Goal: Ask a question: Seek information or help from site administrators or community

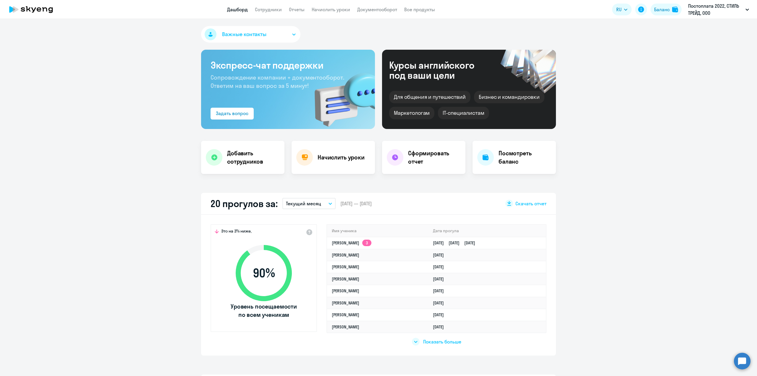
select select "30"
click at [336, 11] on link "Начислить уроки" at bounding box center [331, 10] width 38 height 6
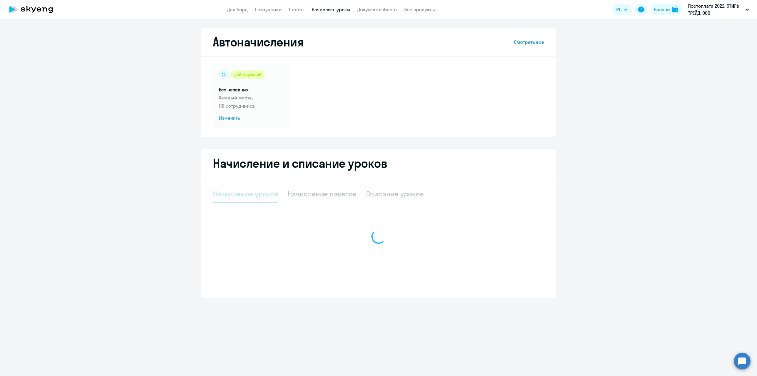
select select "10"
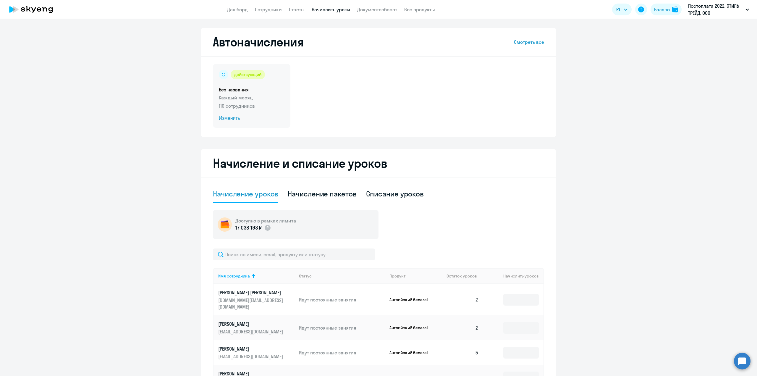
click at [241, 100] on p "Каждый месяц" at bounding box center [252, 97] width 66 height 7
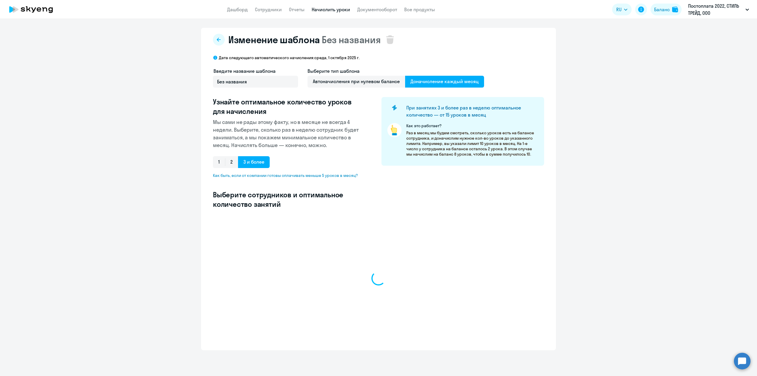
select select "10"
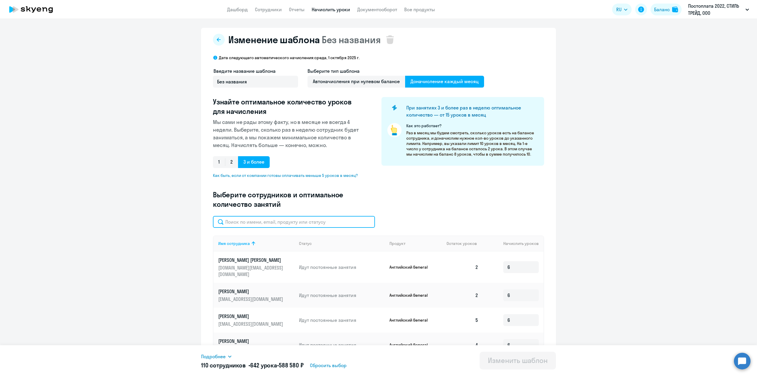
click at [292, 227] on input "text" at bounding box center [294, 222] width 162 height 12
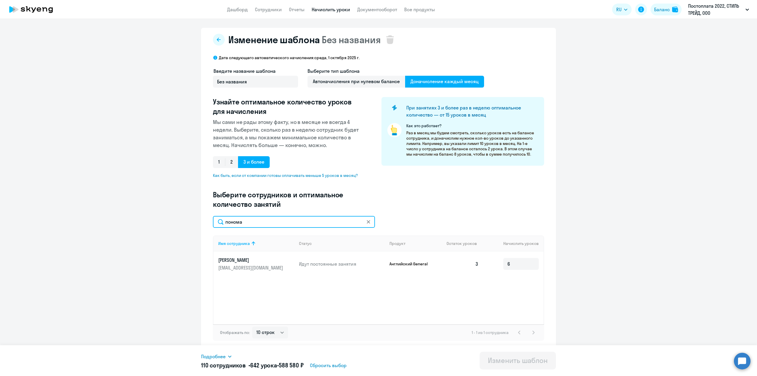
type input "понома"
click at [368, 222] on icon at bounding box center [368, 221] width 3 height 3
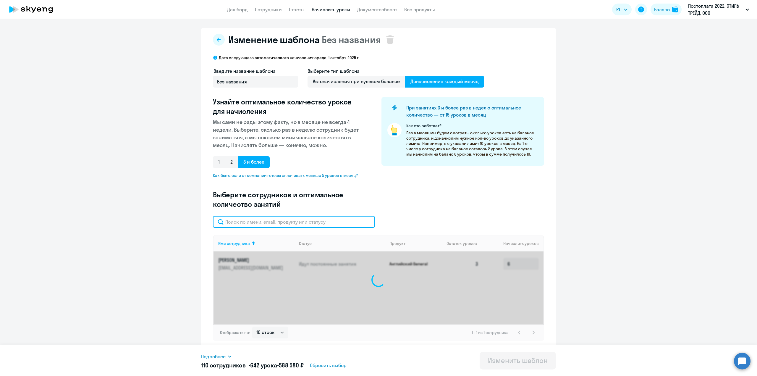
click at [312, 223] on input "text" at bounding box center [294, 222] width 162 height 12
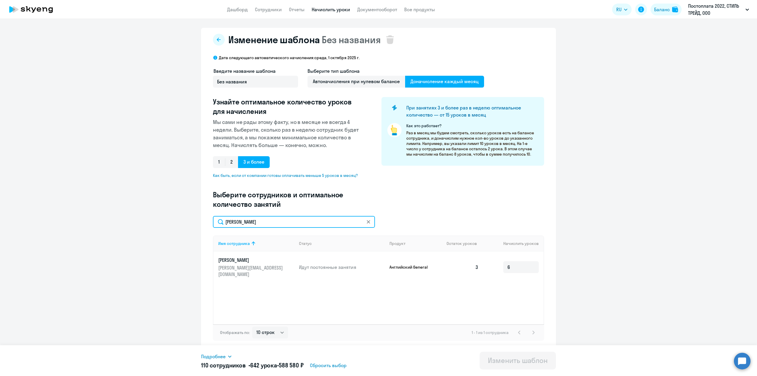
type input "[PERSON_NAME]"
click at [255, 263] on link "[PERSON_NAME] [PERSON_NAME][EMAIL_ADDRESS][DOMAIN_NAME]" at bounding box center [256, 267] width 76 height 21
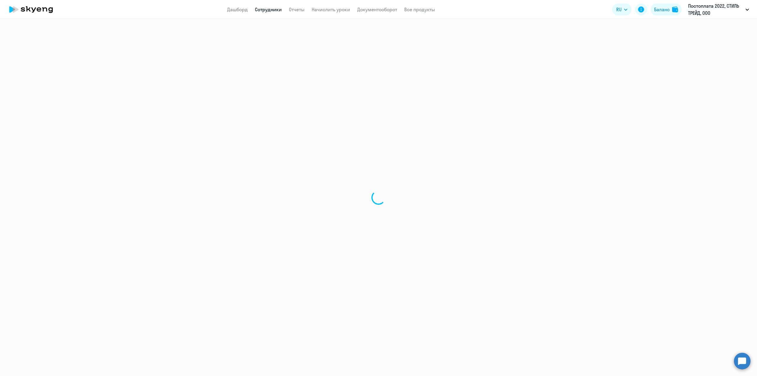
select select "english"
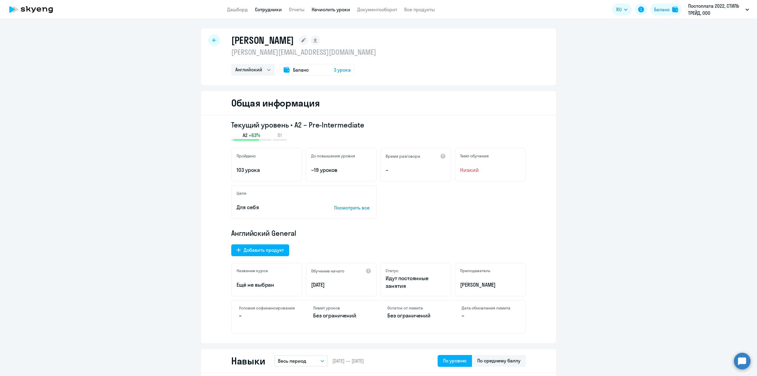
click at [333, 10] on link "Начислить уроки" at bounding box center [331, 10] width 38 height 6
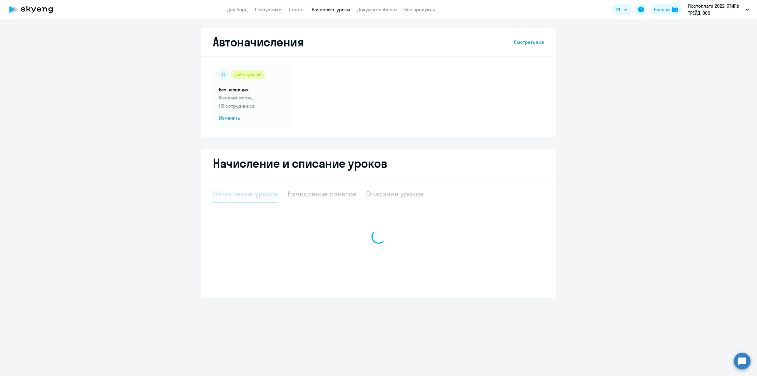
select select "10"
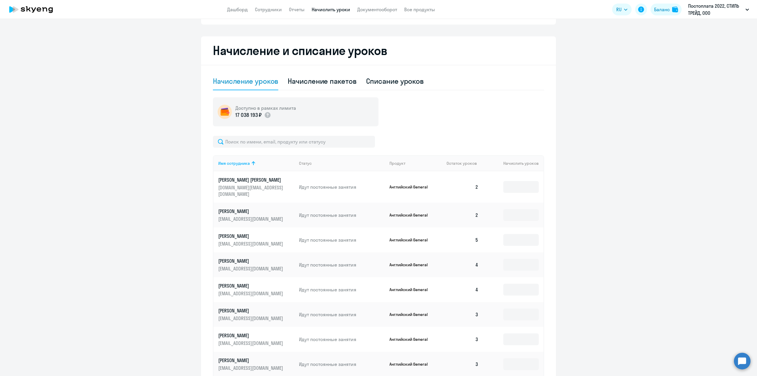
scroll to position [118, 0]
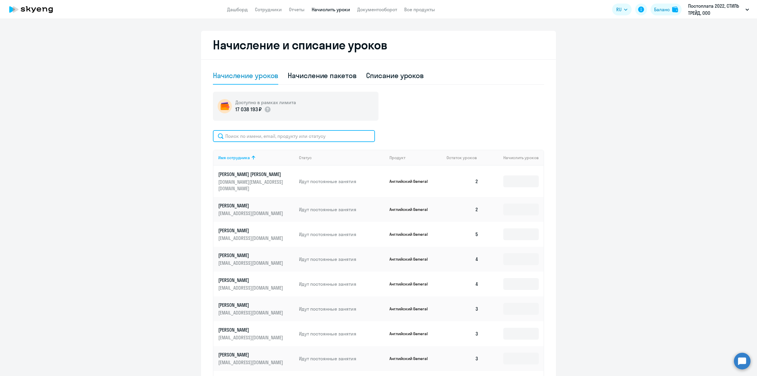
click at [263, 137] on input "text" at bounding box center [294, 136] width 162 height 12
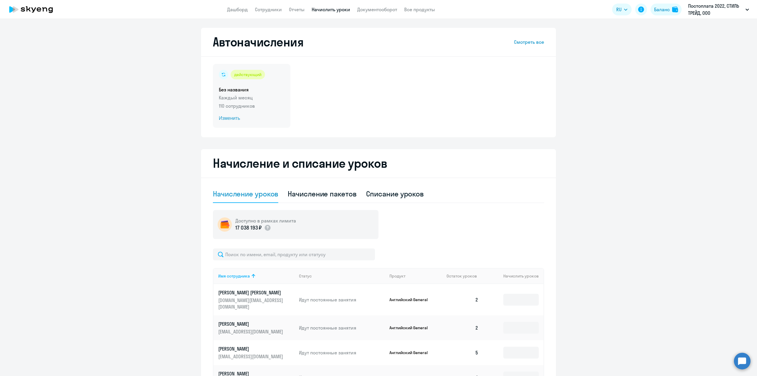
click at [247, 93] on div "действующий Без названия Каждый месяц 110 сотрудников Изменить" at bounding box center [251, 96] width 77 height 64
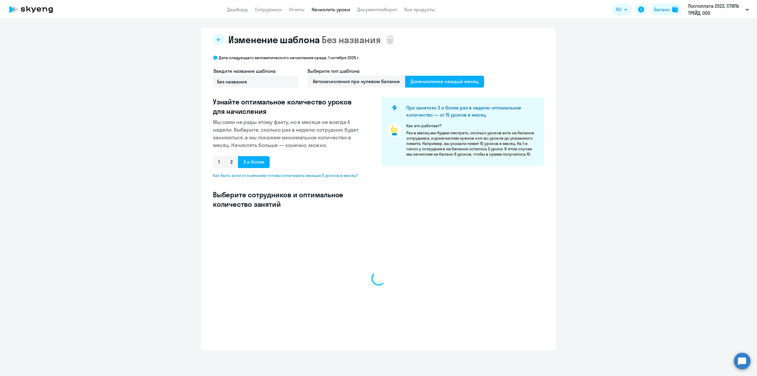
select select "10"
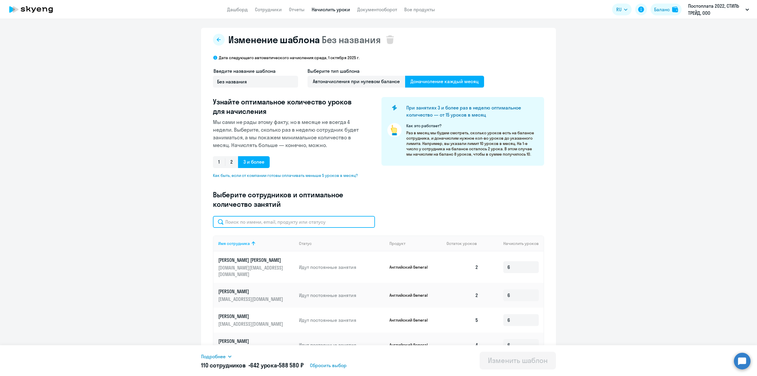
click at [273, 217] on input "text" at bounding box center [294, 222] width 162 height 12
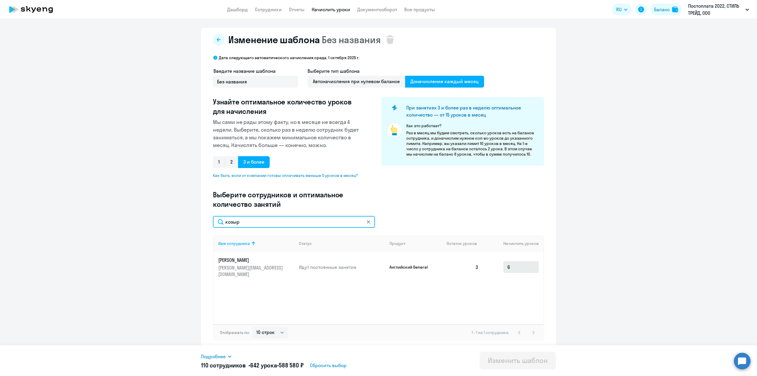
type input "козыр"
drag, startPoint x: 518, startPoint y: 266, endPoint x: 499, endPoint y: 262, distance: 18.7
click at [501, 265] on td "6" at bounding box center [513, 266] width 60 height 31
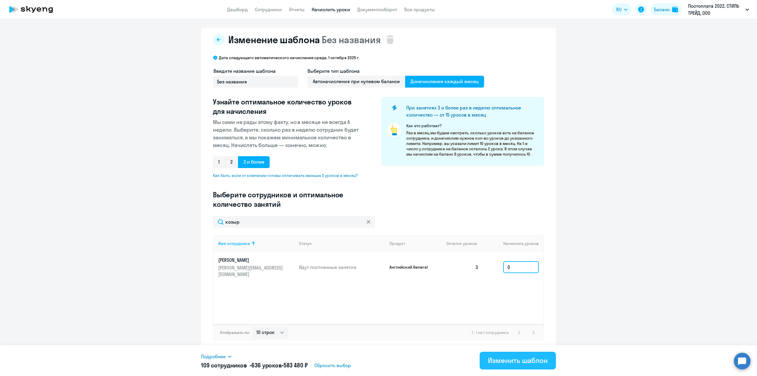
type input "0"
click at [516, 361] on div "Изменить шаблон" at bounding box center [518, 359] width 60 height 9
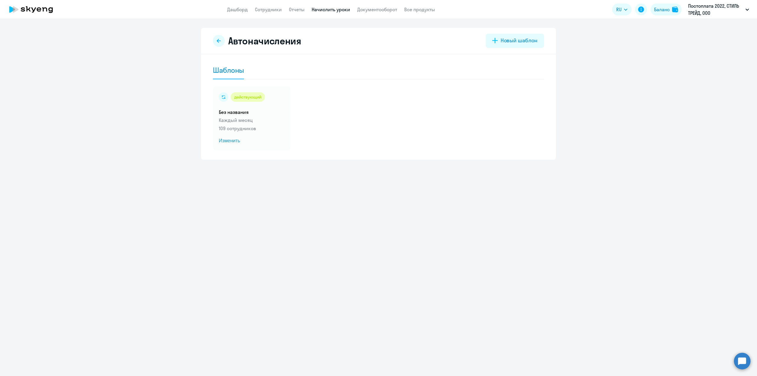
click at [271, 6] on app-header "Дашборд Сотрудники Отчеты Начислить уроки Документооборот Все продукты Дашборд …" at bounding box center [378, 9] width 757 height 19
click at [267, 8] on link "Сотрудники" at bounding box center [268, 10] width 27 height 6
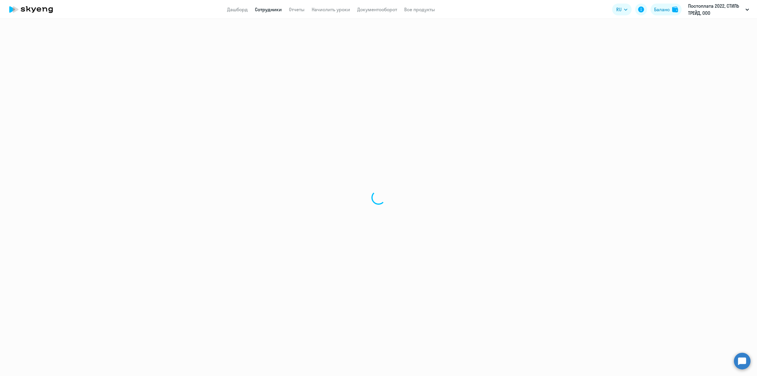
select select "30"
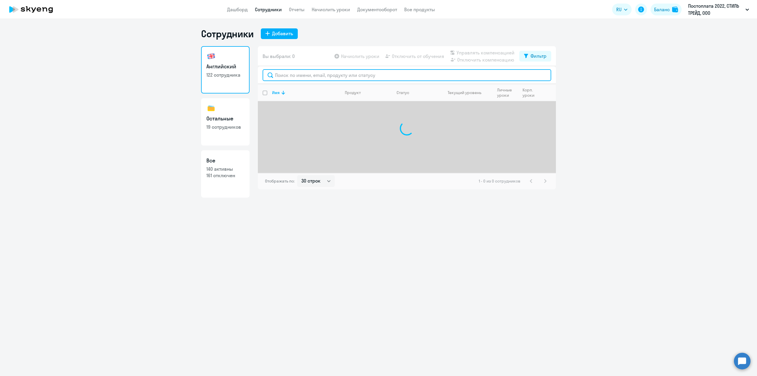
click at [300, 75] on input "text" at bounding box center [406, 75] width 288 height 12
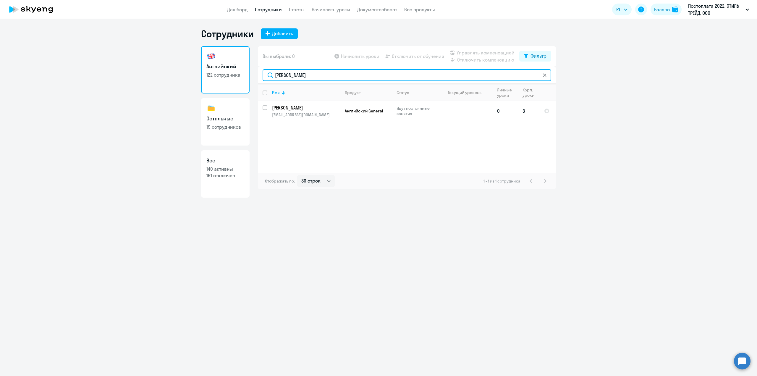
type input "[PERSON_NAME]"
click at [306, 111] on td "[PERSON_NAME] [PERSON_NAME][EMAIL_ADDRESS][DOMAIN_NAME]" at bounding box center [303, 111] width 73 height 20
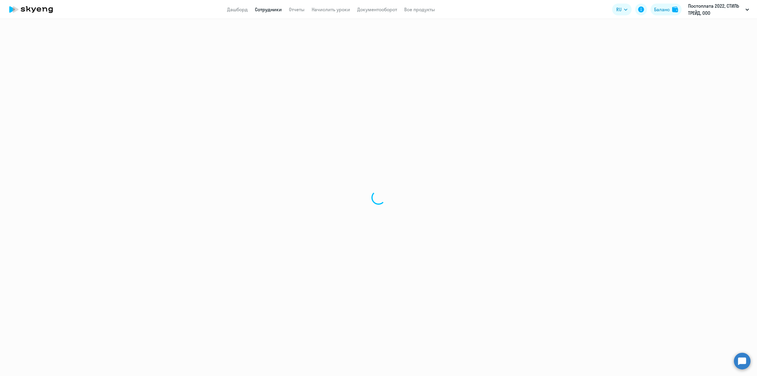
select select "english"
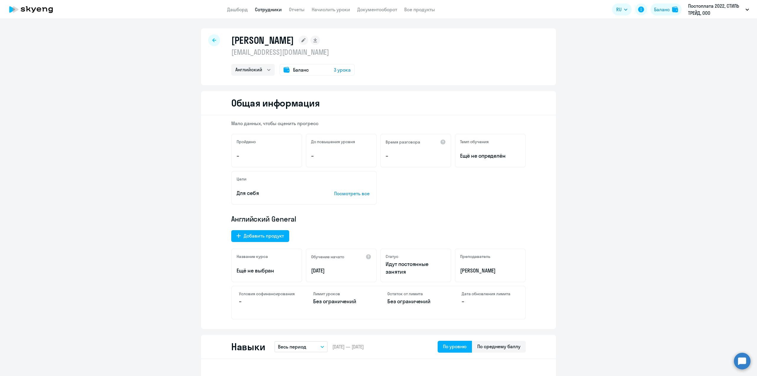
click at [282, 10] on nav "Дашборд Сотрудники Отчеты Начислить уроки Документооборот Все продукты" at bounding box center [331, 9] width 208 height 7
click at [275, 9] on link "Сотрудники" at bounding box center [268, 10] width 27 height 6
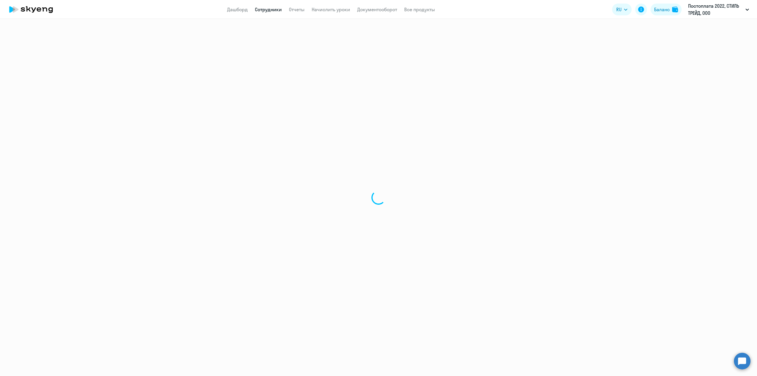
select select "30"
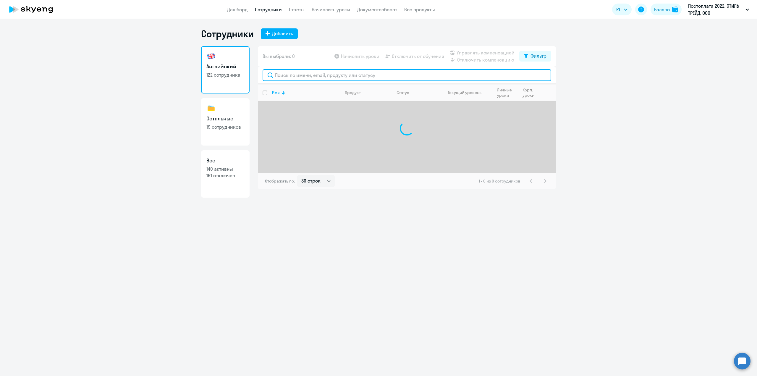
click at [338, 76] on input "text" at bounding box center [406, 75] width 288 height 12
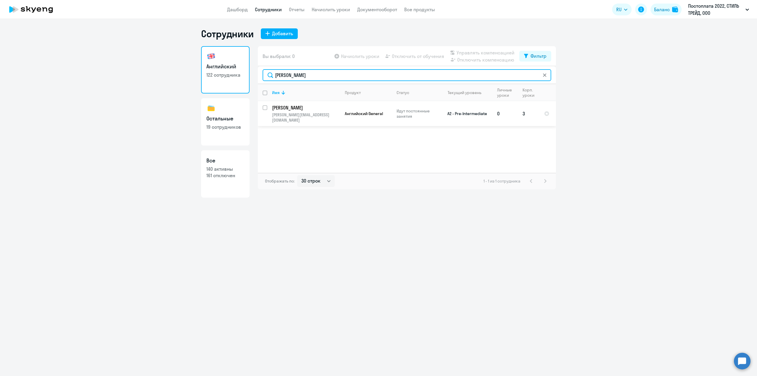
type input "[PERSON_NAME]"
click at [265, 107] on input "select row 16019933" at bounding box center [268, 111] width 12 height 12
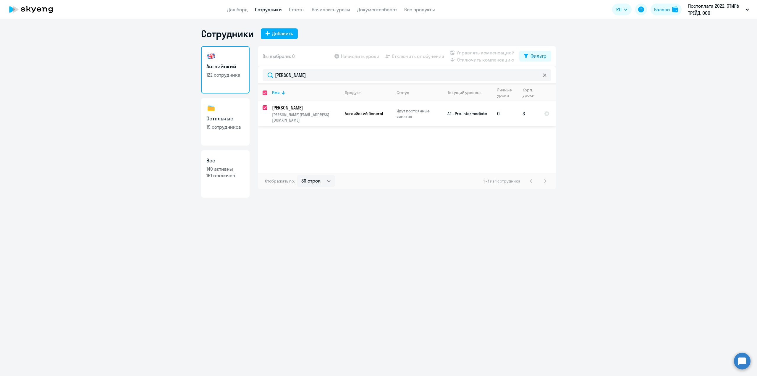
checkbox input "true"
click at [407, 56] on span "Отключить от обучения" at bounding box center [418, 56] width 52 height 7
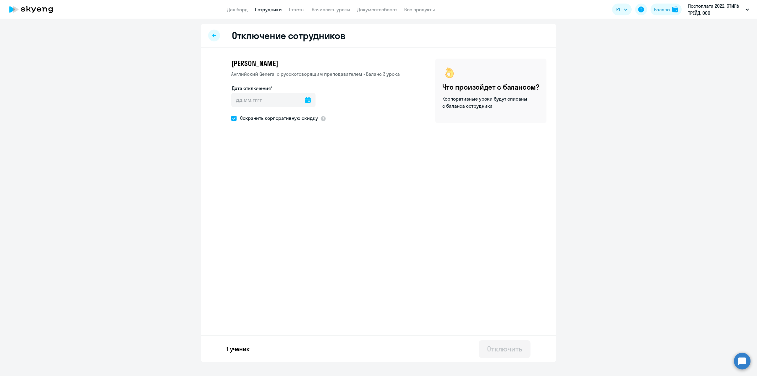
click at [305, 100] on icon at bounding box center [308, 100] width 6 height 6
click at [286, 168] on span "12" at bounding box center [286, 167] width 11 height 11
type input "[DATE]"
click at [515, 353] on div "Отключить" at bounding box center [504, 348] width 35 height 9
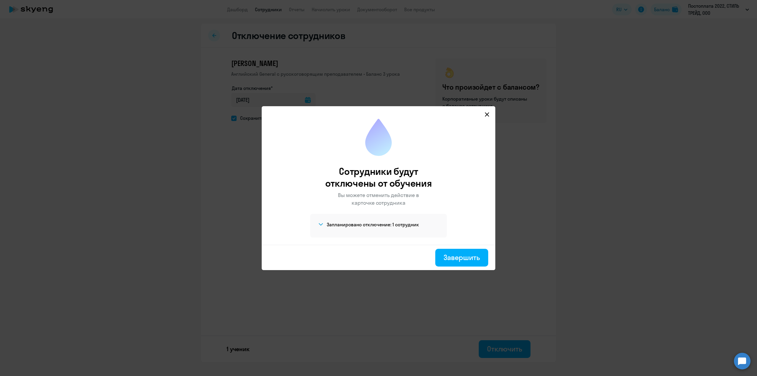
click at [483, 116] on div at bounding box center [378, 114] width 224 height 7
click at [485, 114] on icon at bounding box center [486, 114] width 5 height 5
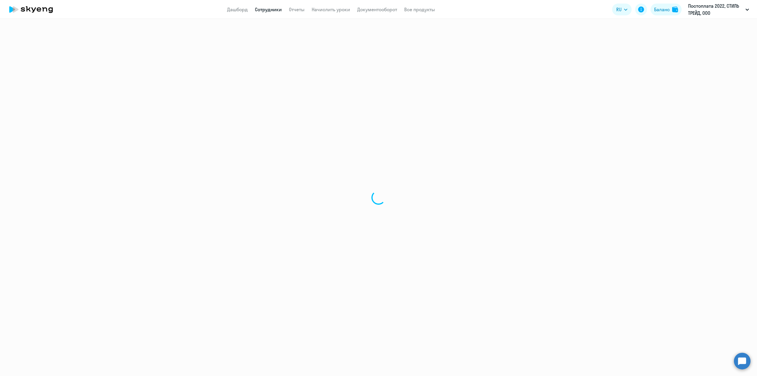
select select "30"
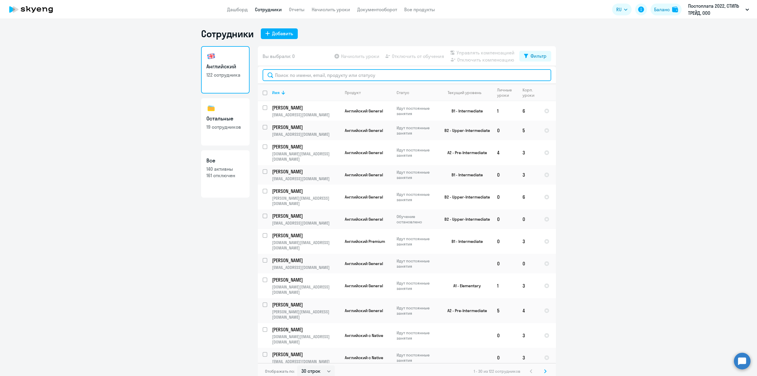
click at [312, 74] on input "text" at bounding box center [406, 75] width 288 height 12
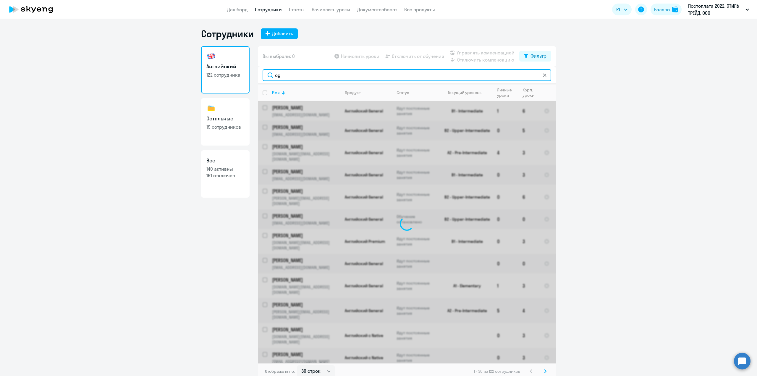
type input "c"
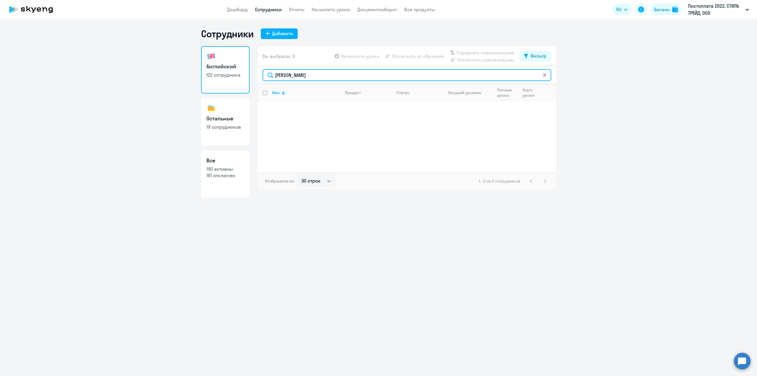
drag, startPoint x: 317, startPoint y: 76, endPoint x: 259, endPoint y: 76, distance: 58.2
click at [259, 76] on div "[PERSON_NAME]" at bounding box center [407, 75] width 298 height 18
type input "[PERSON_NAME]"
click at [219, 167] on p "140 активны" at bounding box center [225, 169] width 38 height 7
select select "30"
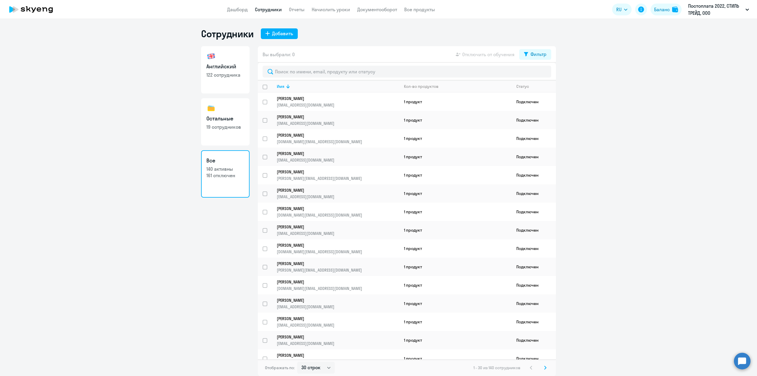
click at [228, 64] on h3 "Английский" at bounding box center [225, 67] width 38 height 8
select select "30"
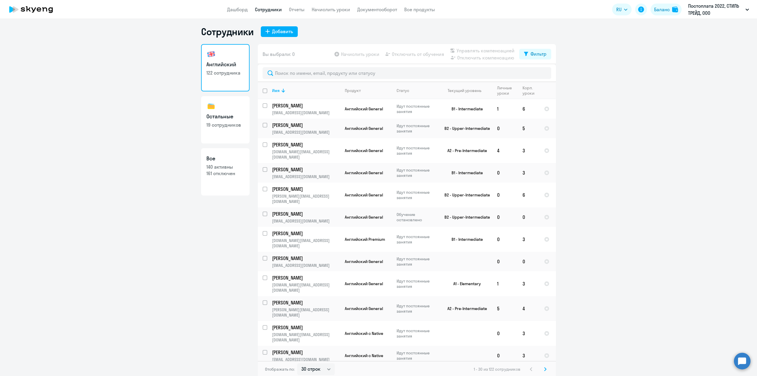
scroll to position [4, 0]
click at [233, 11] on link "Дашборд" at bounding box center [237, 10] width 21 height 6
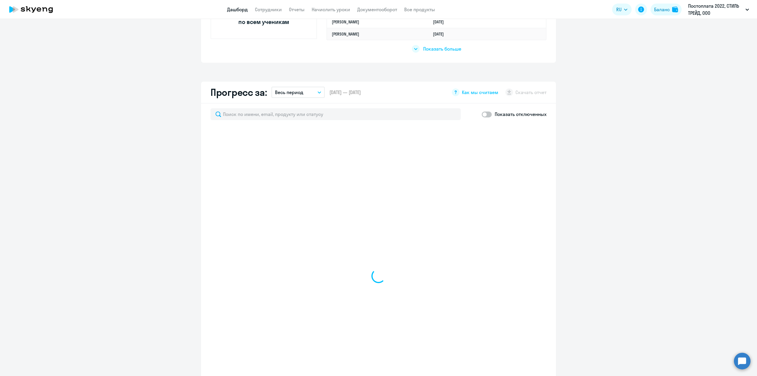
scroll to position [329, 0]
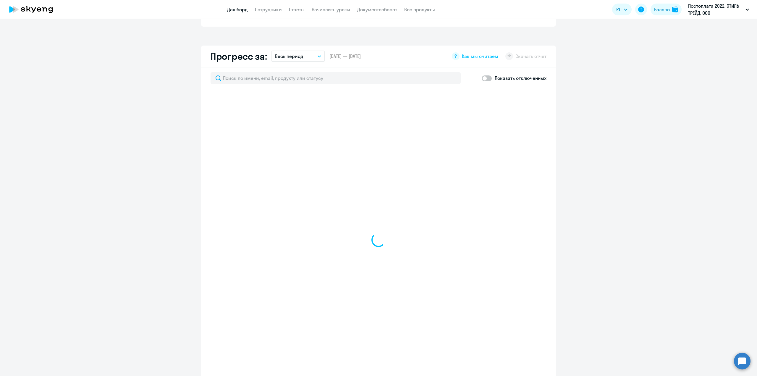
click at [485, 79] on span at bounding box center [486, 78] width 10 height 6
click at [481, 78] on input "checkbox" at bounding box center [481, 78] width 0 height 0
checkbox input "true"
select select "30"
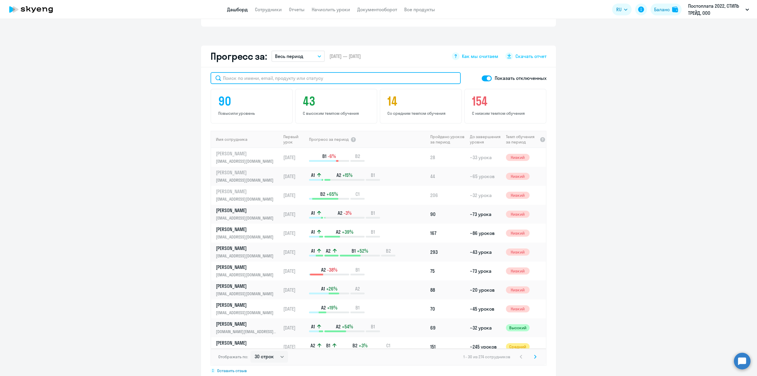
click at [269, 79] on input "text" at bounding box center [335, 78] width 250 height 12
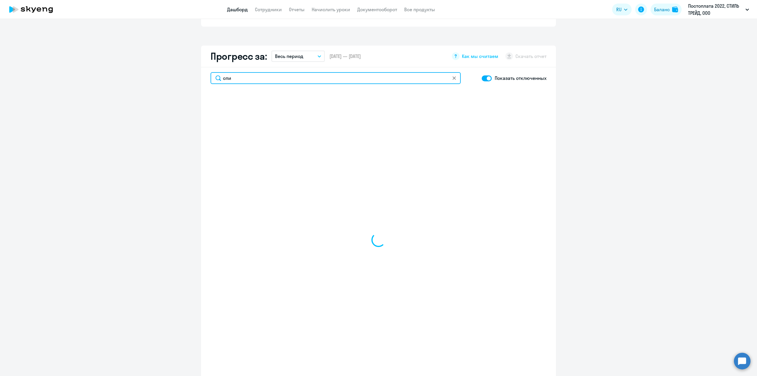
type input "спир"
select select "30"
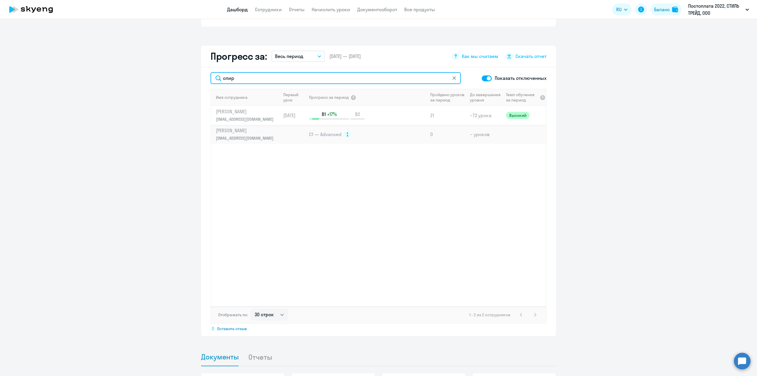
type input "спир"
click at [232, 113] on p "[PERSON_NAME]" at bounding box center [246, 111] width 61 height 7
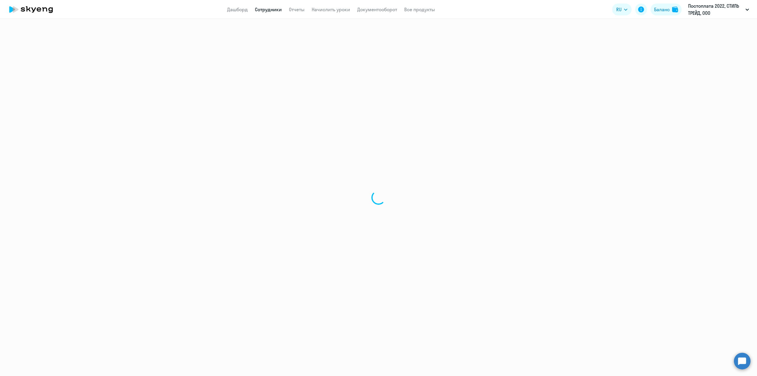
select select "english"
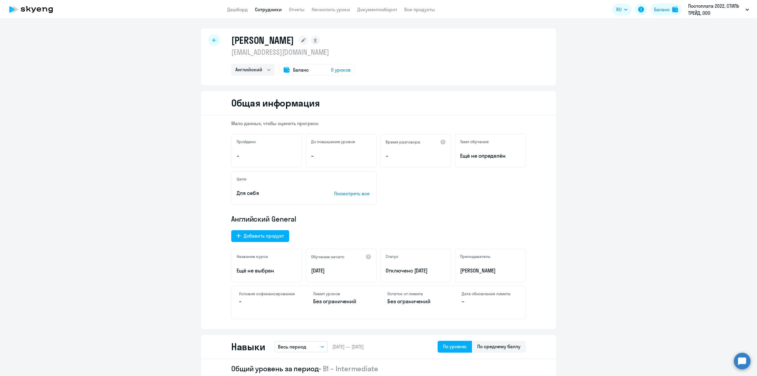
click at [214, 41] on div at bounding box center [214, 40] width 12 height 12
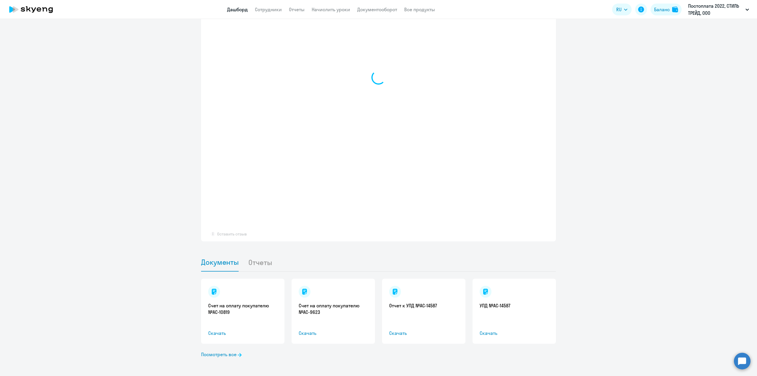
scroll to position [314, 0]
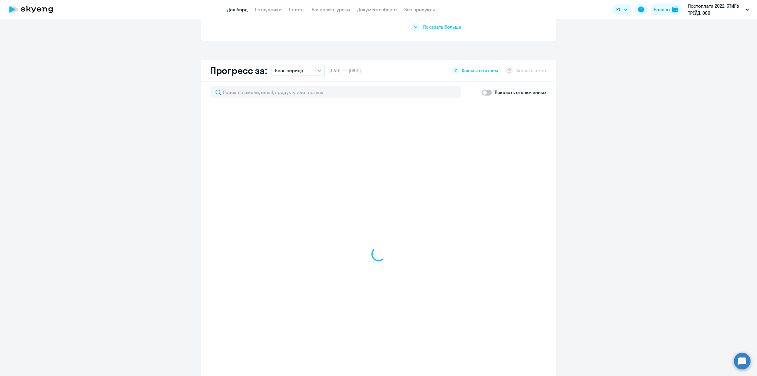
click at [484, 93] on span at bounding box center [486, 93] width 10 height 6
click at [481, 93] on input "checkbox" at bounding box center [481, 92] width 0 height 0
checkbox input "true"
click at [329, 94] on input "text" at bounding box center [335, 92] width 250 height 12
type input "[PERSON_NAME]"
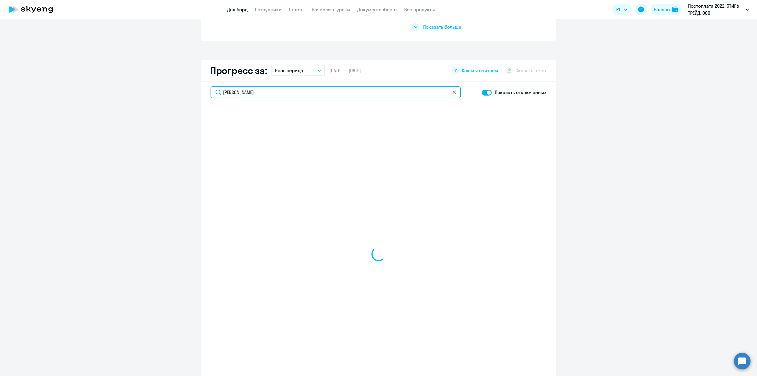
select select "30"
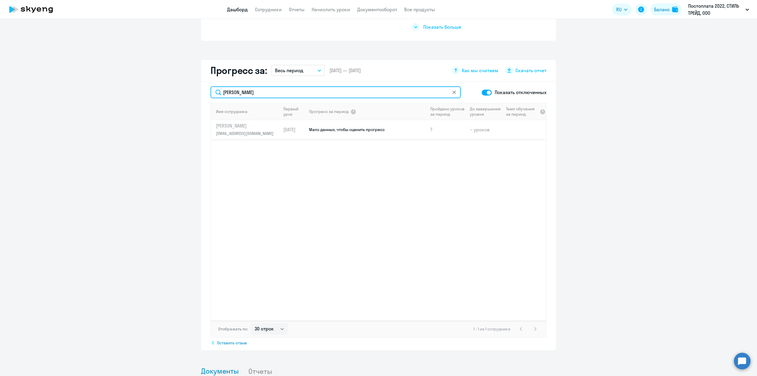
type input "[PERSON_NAME]"
click at [248, 128] on p "[PERSON_NAME]" at bounding box center [246, 125] width 61 height 7
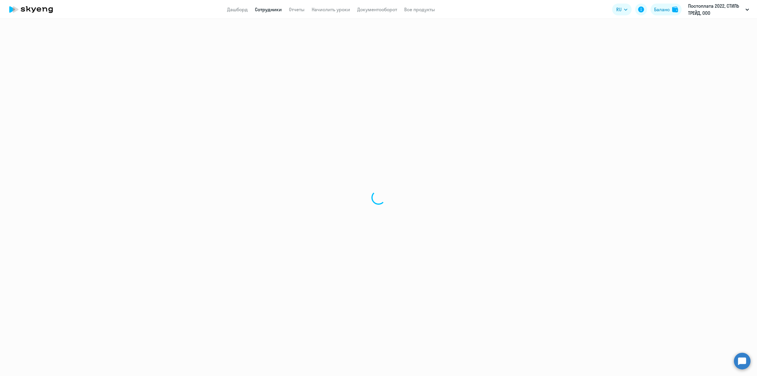
select select "english"
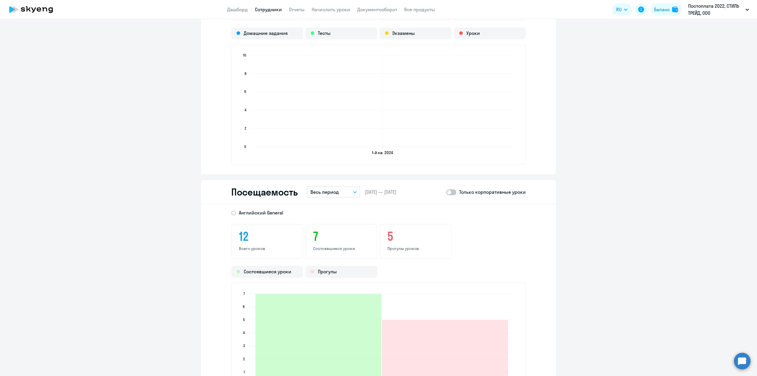
scroll to position [650, 0]
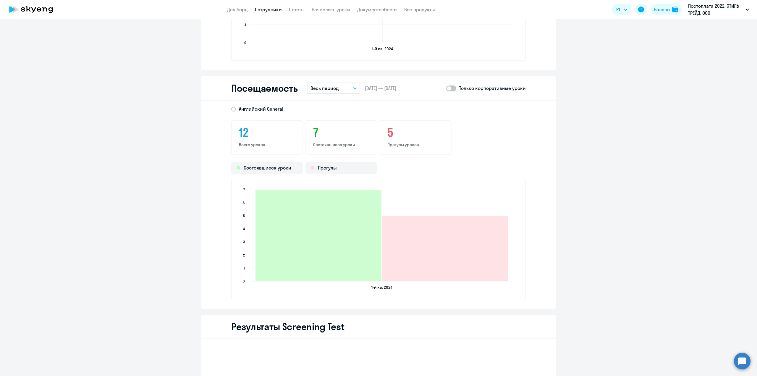
click at [335, 90] on p "Весь период" at bounding box center [324, 88] width 28 height 7
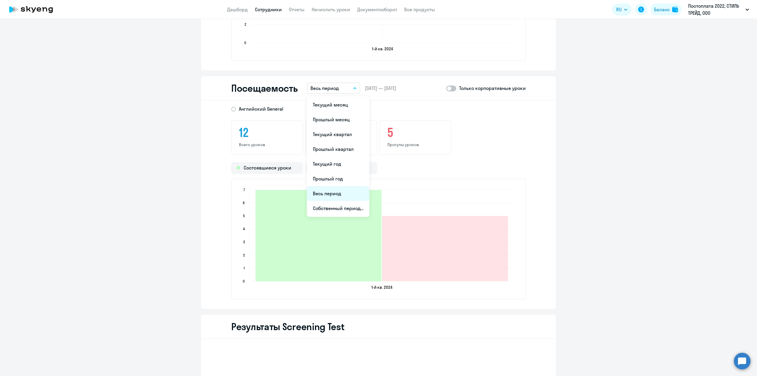
click at [339, 193] on li "Весь период" at bounding box center [338, 193] width 62 height 15
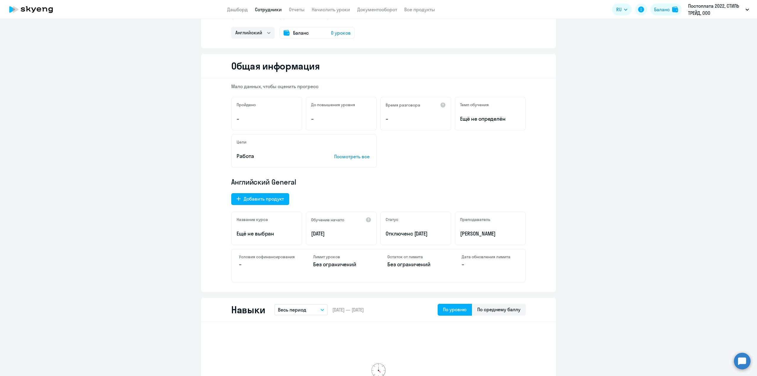
scroll to position [0, 0]
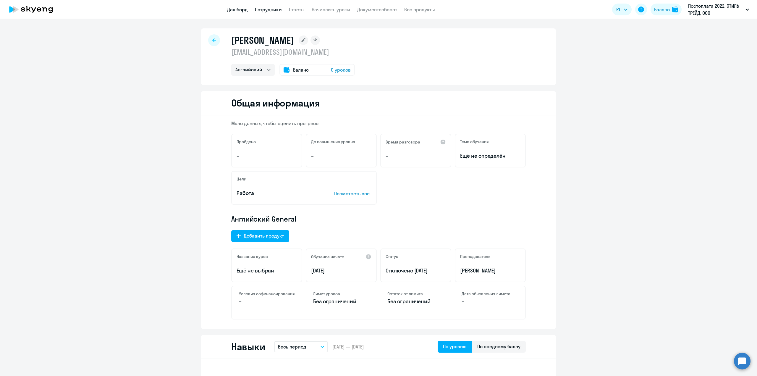
click at [243, 10] on link "Дашборд" at bounding box center [237, 10] width 21 height 6
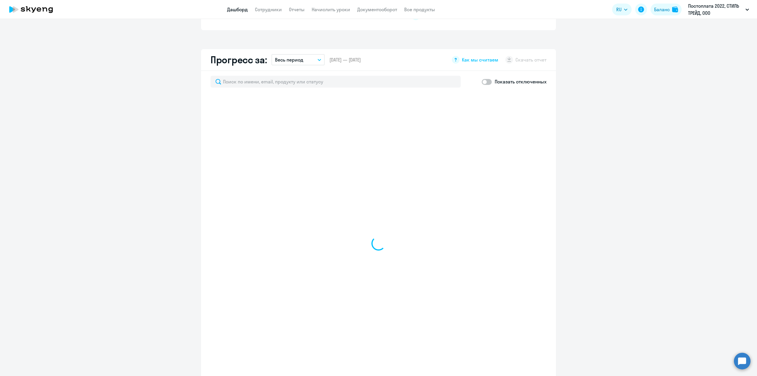
scroll to position [384, 0]
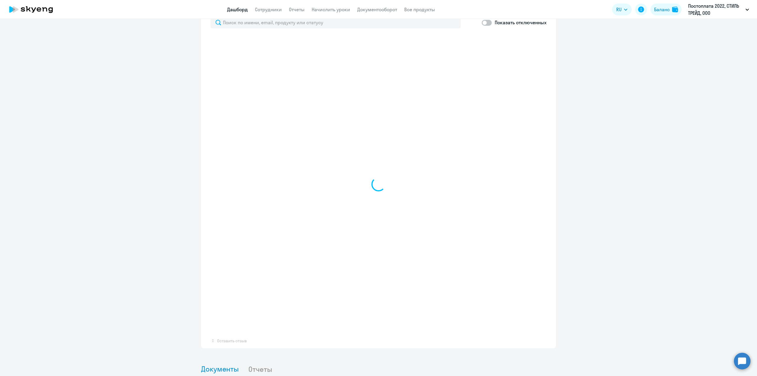
click at [485, 25] on span at bounding box center [486, 23] width 10 height 6
click at [481, 23] on input "checkbox" at bounding box center [481, 22] width 0 height 0
checkbox input "true"
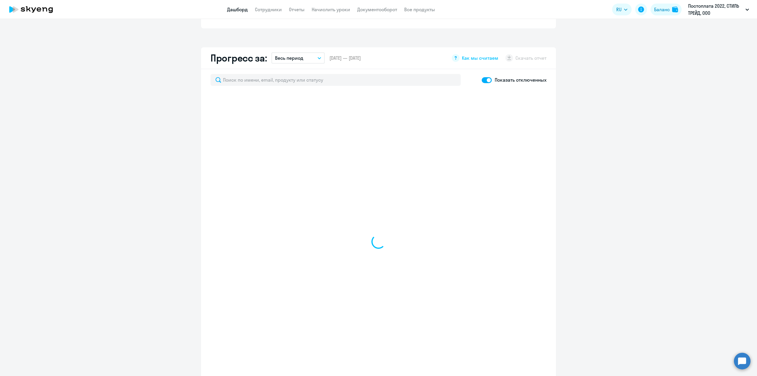
scroll to position [325, 0]
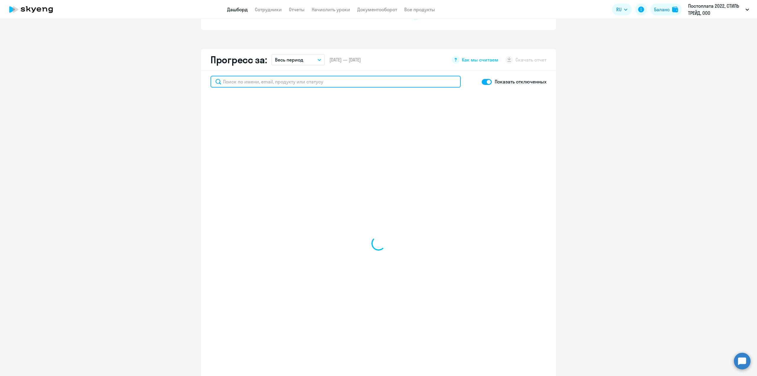
click at [325, 83] on input "text" at bounding box center [335, 82] width 250 height 12
type input "[PERSON_NAME]"
select select "30"
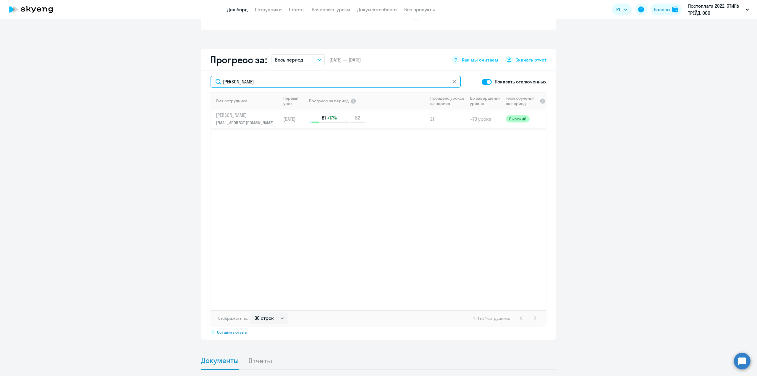
type input "[PERSON_NAME]"
click at [237, 117] on p "[PERSON_NAME]" at bounding box center [246, 115] width 61 height 7
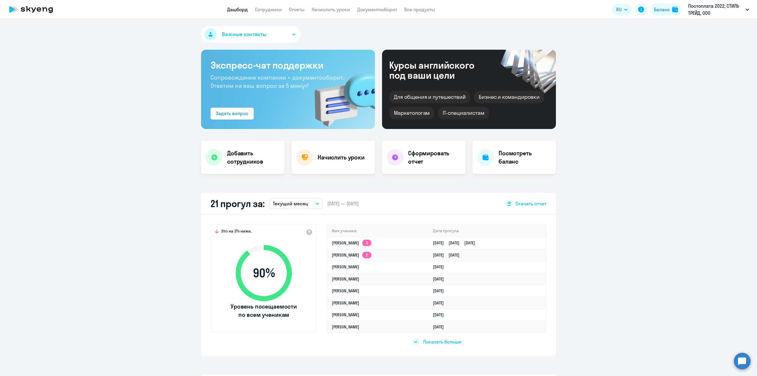
select select "english"
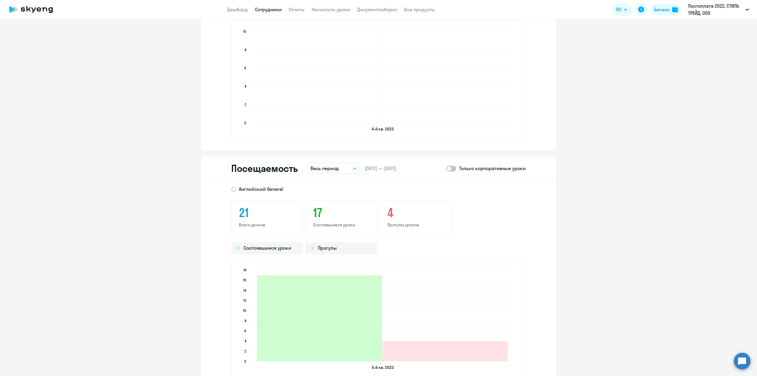
scroll to position [621, 0]
click at [335, 170] on p "Весь период" at bounding box center [324, 167] width 28 height 7
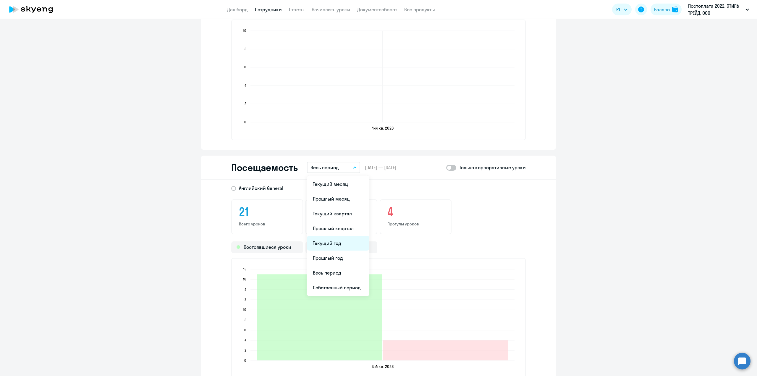
click at [346, 241] on li "Текущий год" at bounding box center [338, 243] width 62 height 15
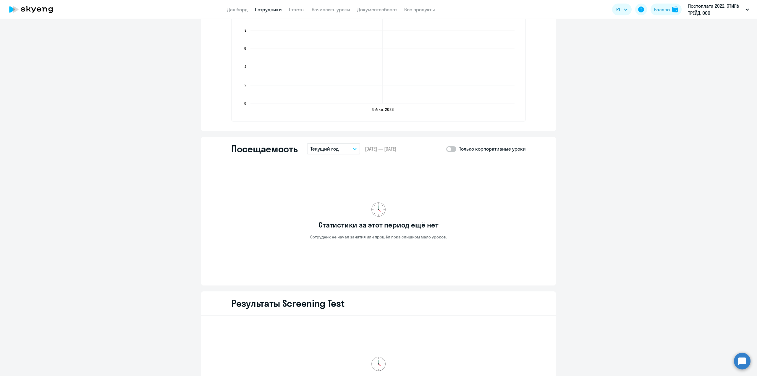
scroll to position [680, 0]
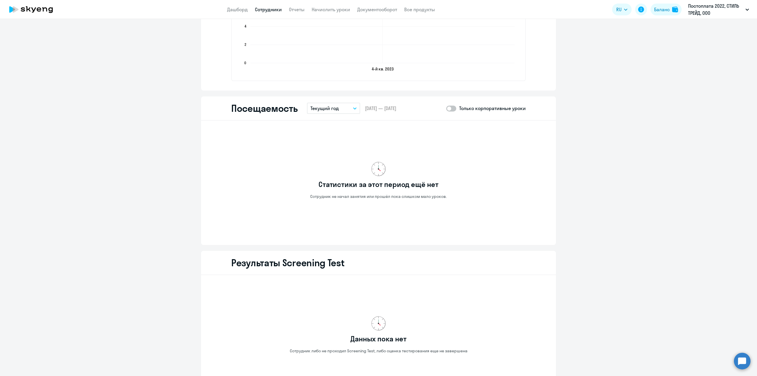
click at [322, 104] on button "Текущий год" at bounding box center [333, 108] width 53 height 11
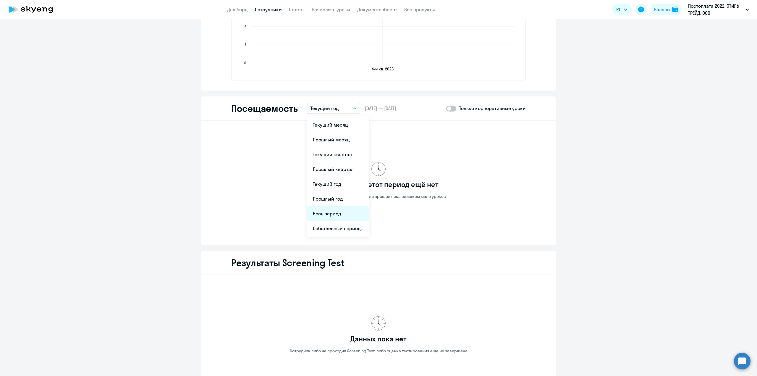
click at [324, 215] on li "Весь период" at bounding box center [338, 213] width 62 height 15
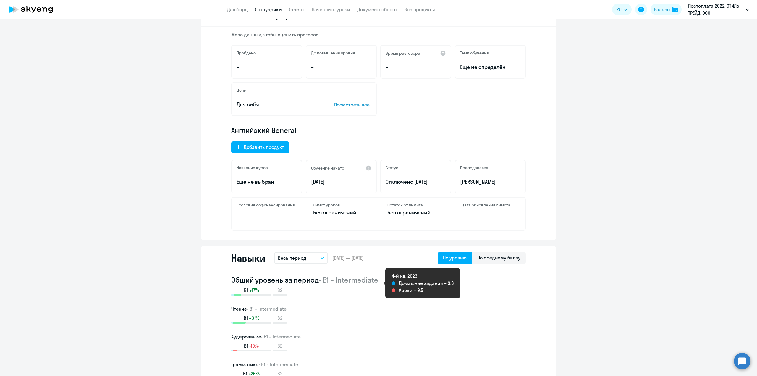
scroll to position [0, 0]
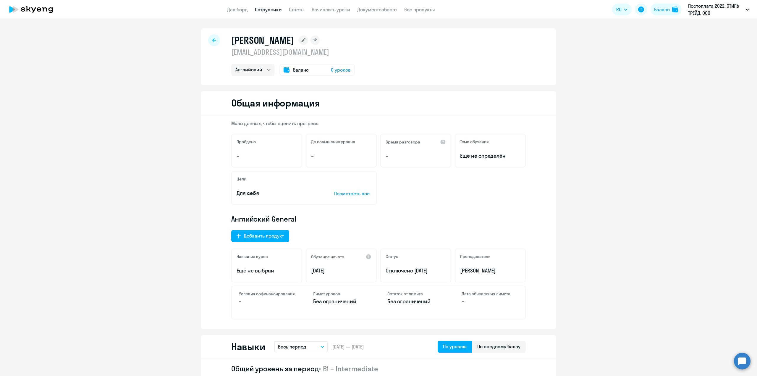
click at [266, 11] on link "Сотрудники" at bounding box center [268, 10] width 27 height 6
select select "30"
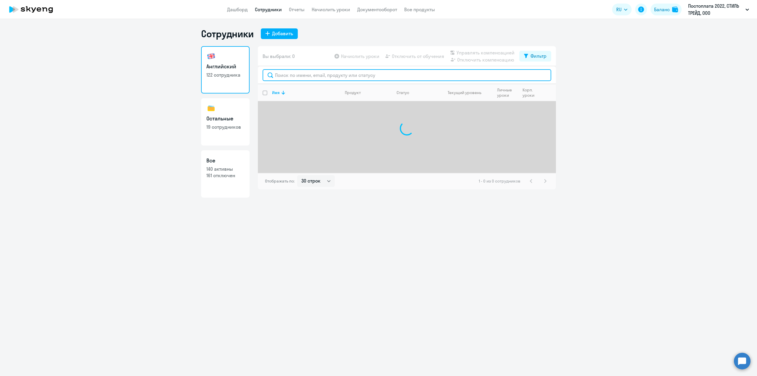
click at [360, 74] on input "text" at bounding box center [406, 75] width 288 height 12
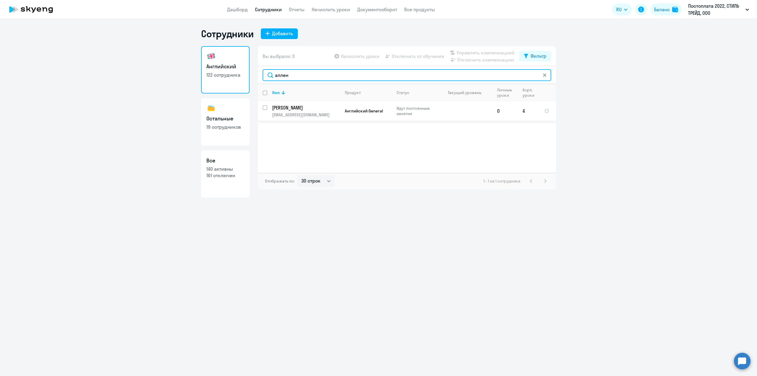
type input "аллен"
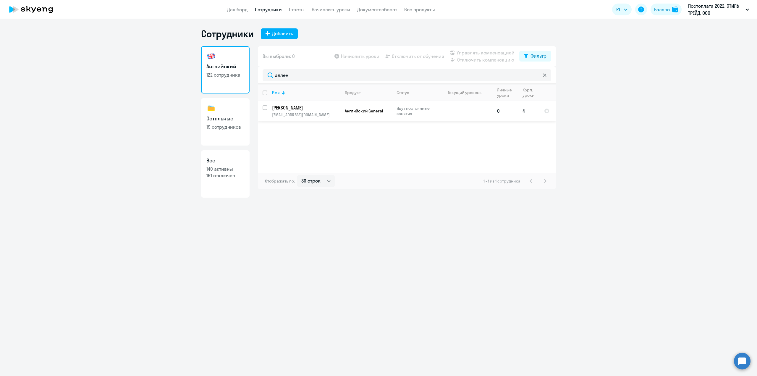
click at [307, 109] on p "[PERSON_NAME]" at bounding box center [305, 107] width 67 height 7
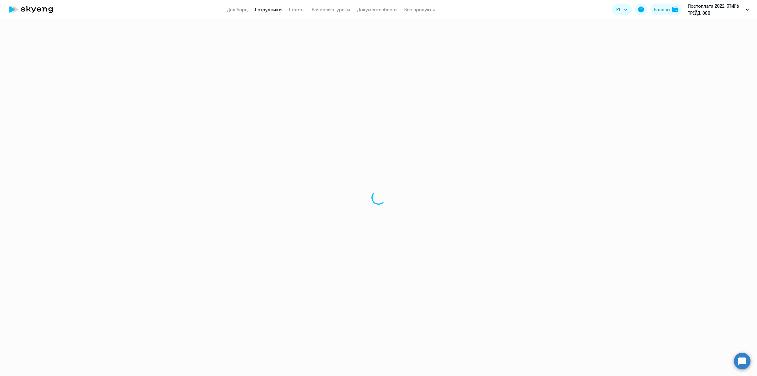
select select "english"
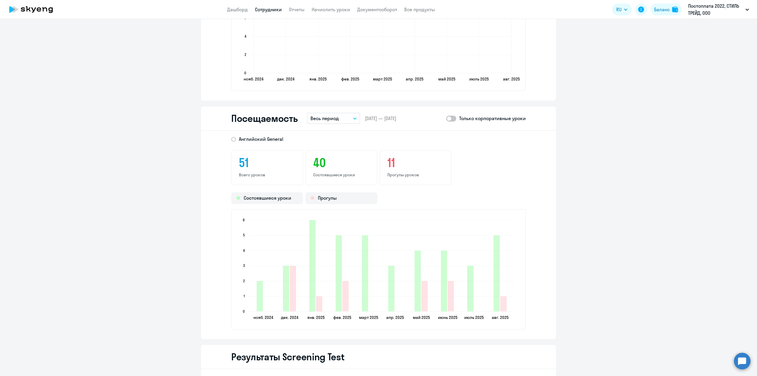
scroll to position [621, 0]
click at [323, 120] on p "Весь период" at bounding box center [324, 117] width 28 height 7
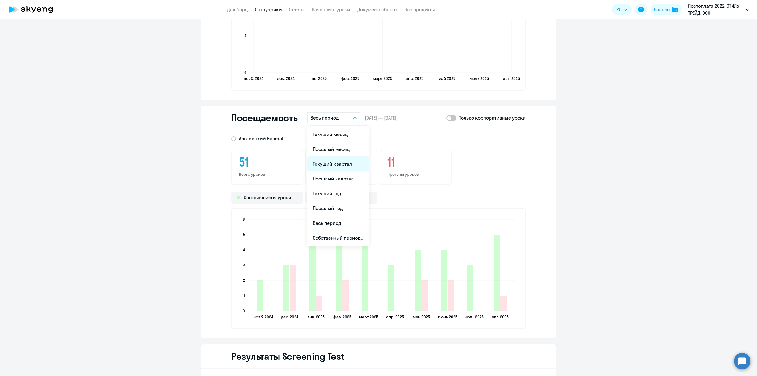
click at [343, 166] on li "Текущий квартал" at bounding box center [338, 163] width 62 height 15
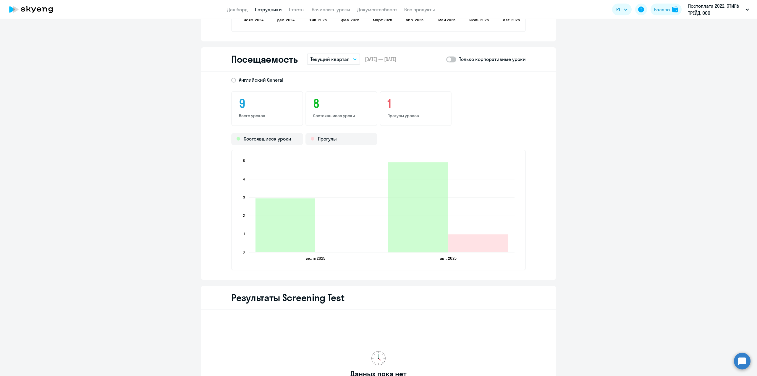
scroll to position [680, 0]
click at [326, 55] on p "Текущий квартал" at bounding box center [329, 58] width 39 height 7
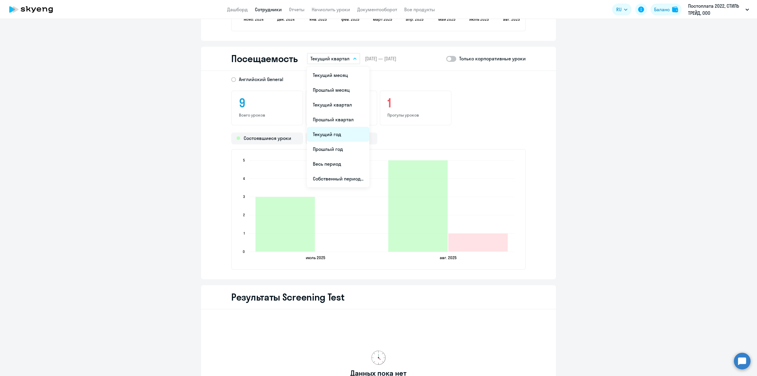
click at [349, 135] on li "Текущий год" at bounding box center [338, 134] width 62 height 15
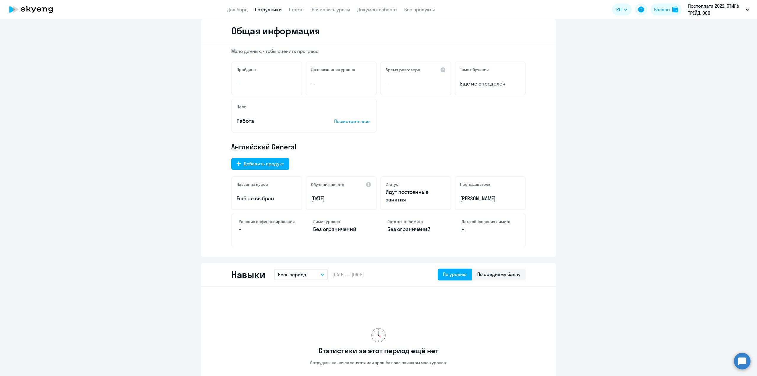
scroll to position [89, 0]
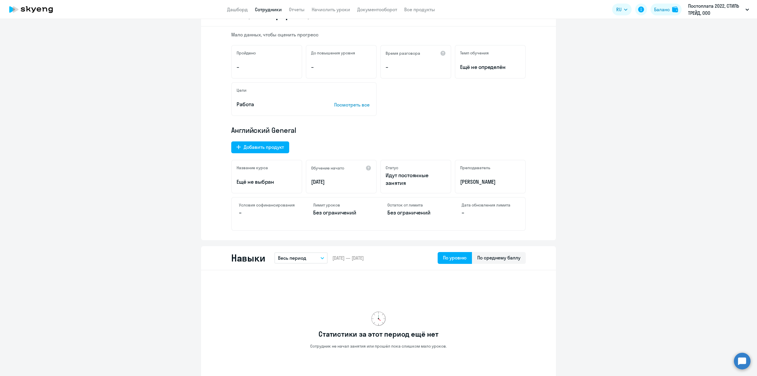
click at [311, 261] on button "Весь период" at bounding box center [300, 257] width 53 height 11
click at [308, 338] on li "Текущий год" at bounding box center [305, 333] width 62 height 15
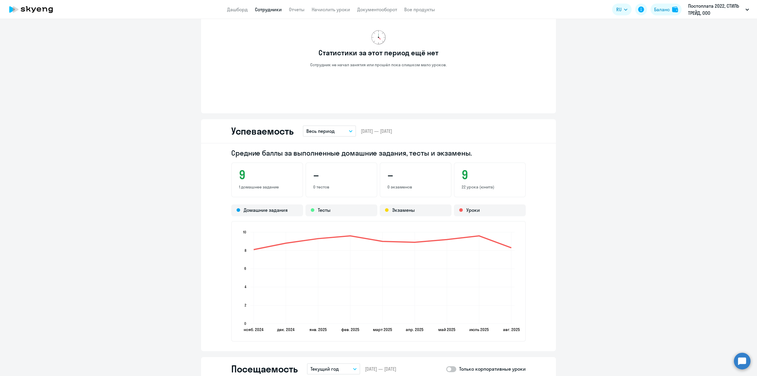
scroll to position [384, 0]
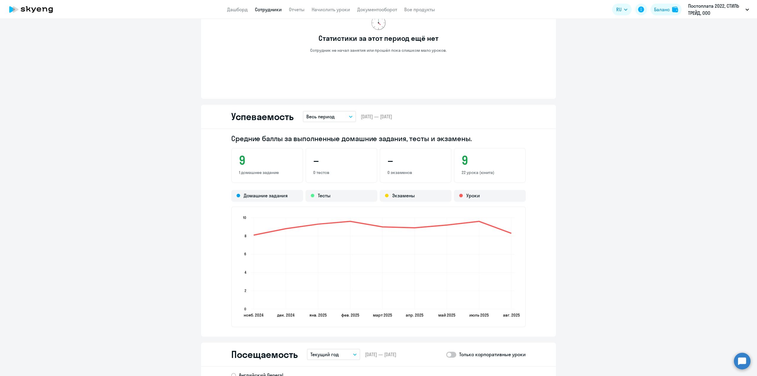
click at [335, 118] on button "Весь период" at bounding box center [329, 116] width 53 height 11
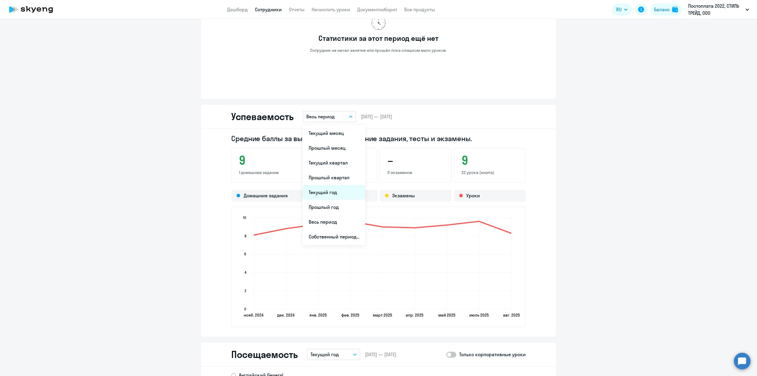
click at [339, 195] on li "Текущий год" at bounding box center [334, 192] width 62 height 15
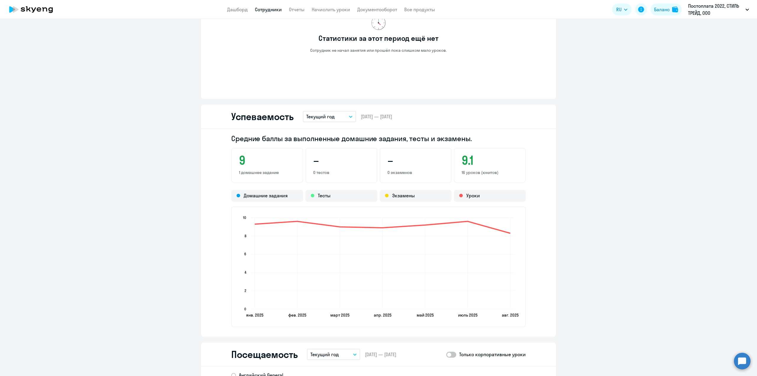
click at [324, 118] on p "Текущий год" at bounding box center [320, 116] width 28 height 7
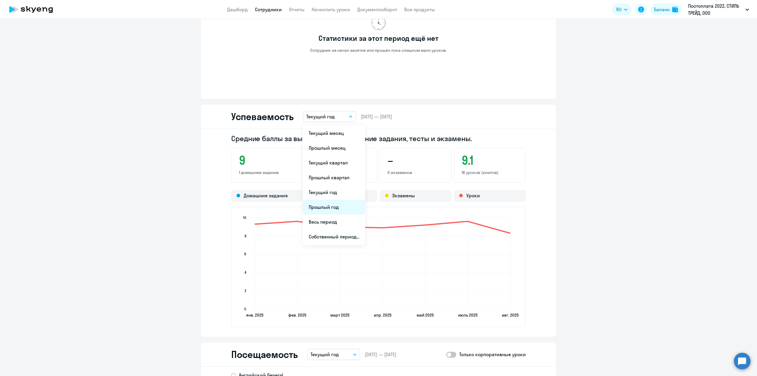
click at [340, 210] on li "Прошлый год" at bounding box center [334, 207] width 62 height 15
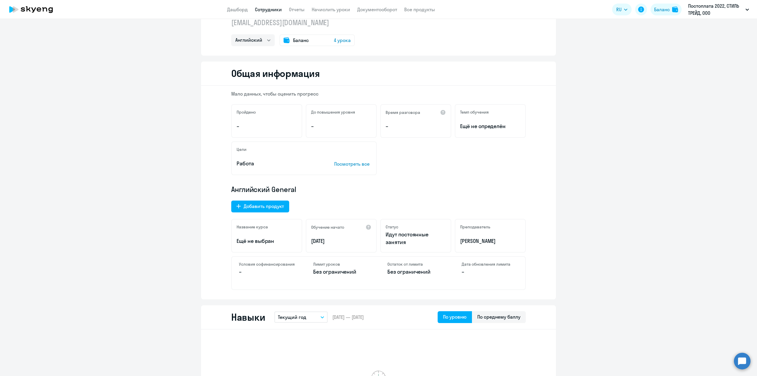
scroll to position [0, 0]
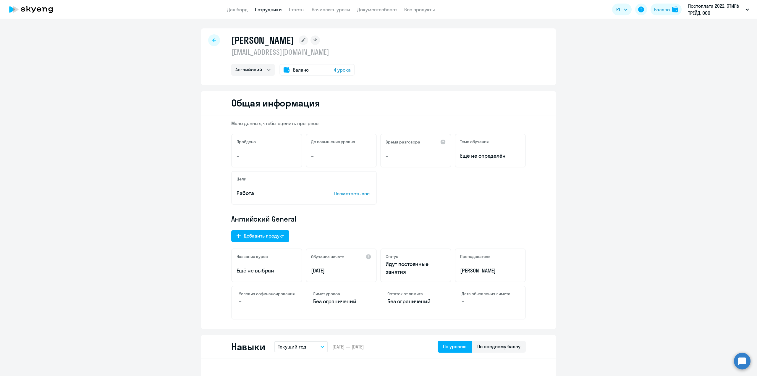
click at [742, 359] on circle at bounding box center [742, 360] width 17 height 17
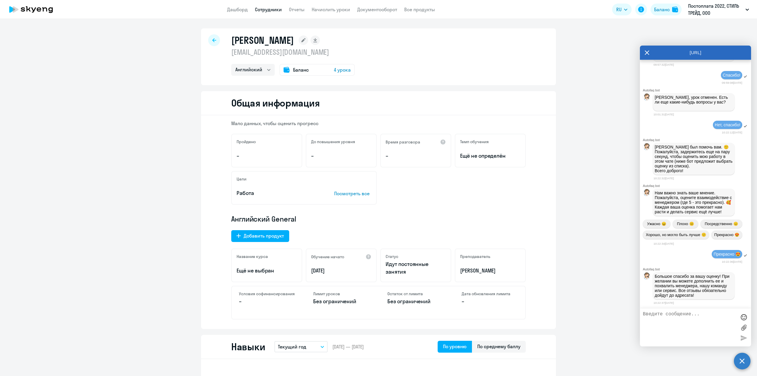
click at [662, 315] on textarea at bounding box center [689, 327] width 93 height 32
type textarea "."
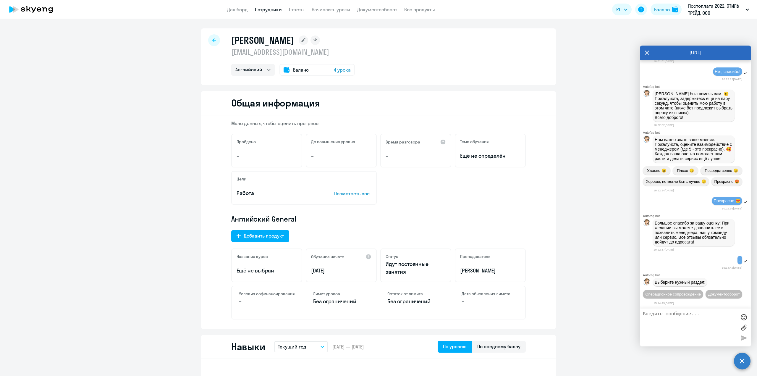
scroll to position [59945, 0]
click at [699, 292] on span "Операционное сопровождение" at bounding box center [673, 294] width 56 height 4
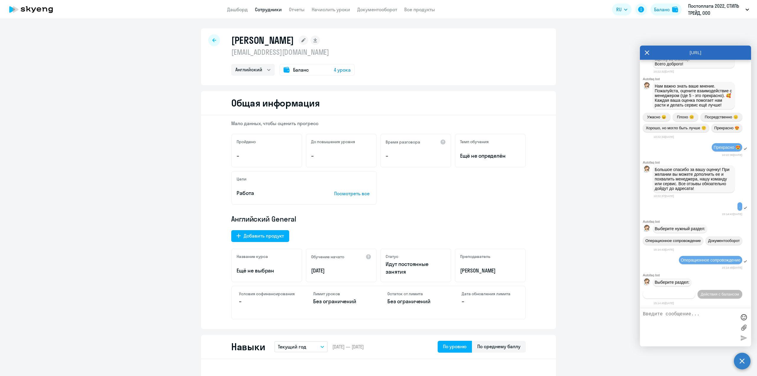
scroll to position [60010, 0]
click at [695, 290] on button "Действия по сотрудникам" at bounding box center [669, 294] width 52 height 9
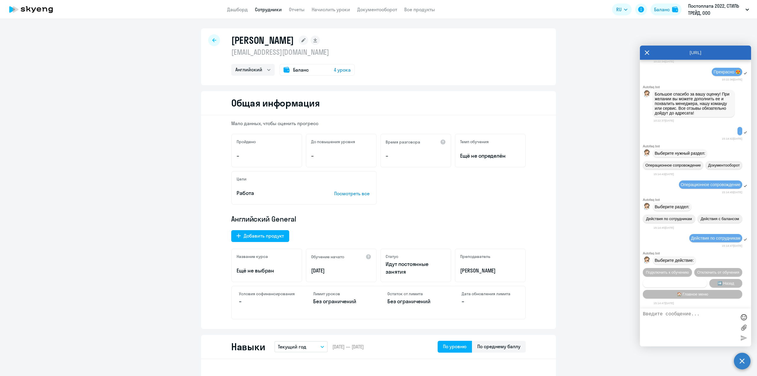
scroll to position [60097, 0]
click at [686, 281] on span "Сотруднику нужна помощь" at bounding box center [675, 283] width 48 height 4
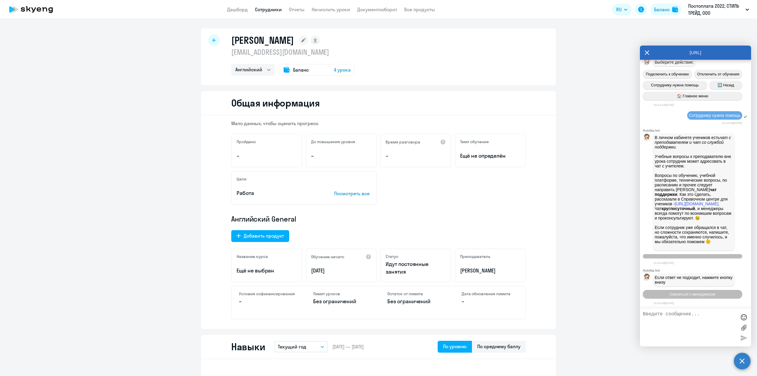
scroll to position [60302, 0]
click at [697, 296] on button "Связаться с менеджером" at bounding box center [692, 294] width 99 height 9
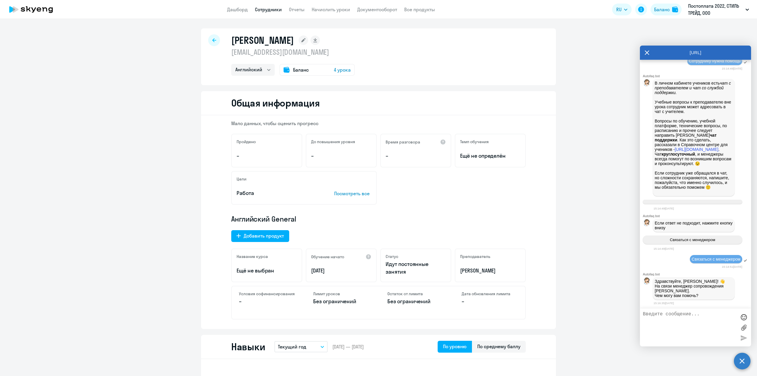
scroll to position [60357, 0]
click at [682, 314] on textarea at bounding box center [689, 327] width 93 height 32
click at [692, 316] on textarea "Добрый" at bounding box center [689, 327] width 93 height 32
type textarea "Добрый день!"
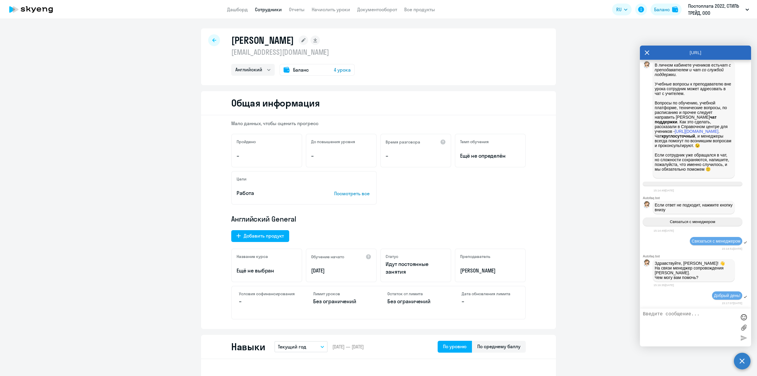
click at [680, 314] on textarea at bounding box center [689, 327] width 93 height 32
paste textarea "."
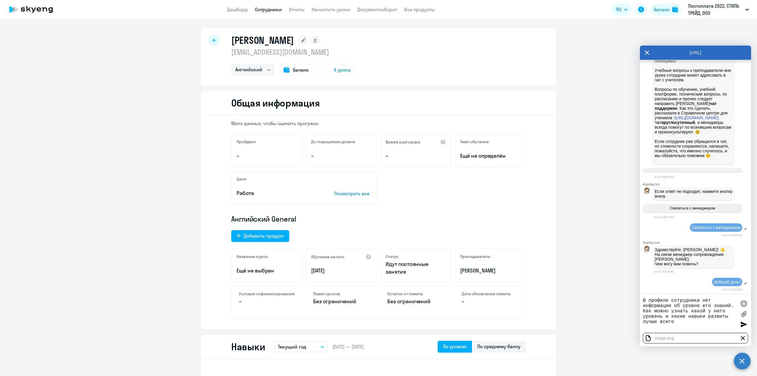
type textarea "В профиле сотрудника нет информации об уровне его знаний. Как можно узнать како…"
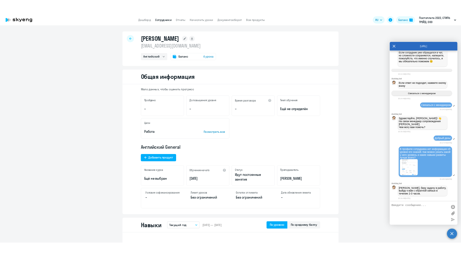
scroll to position [60467, 0]
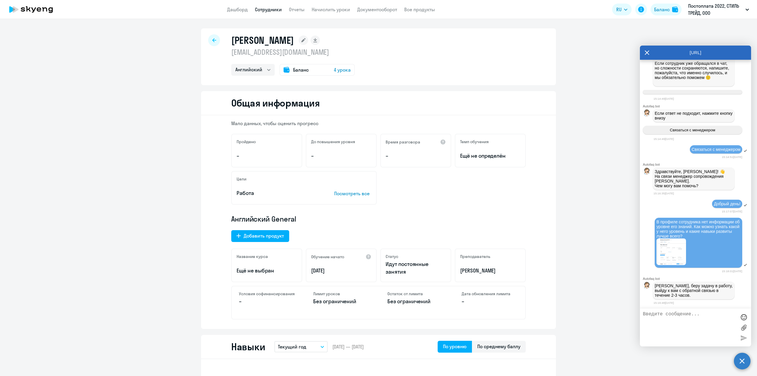
click at [264, 10] on link "Сотрудники" at bounding box center [268, 10] width 27 height 6
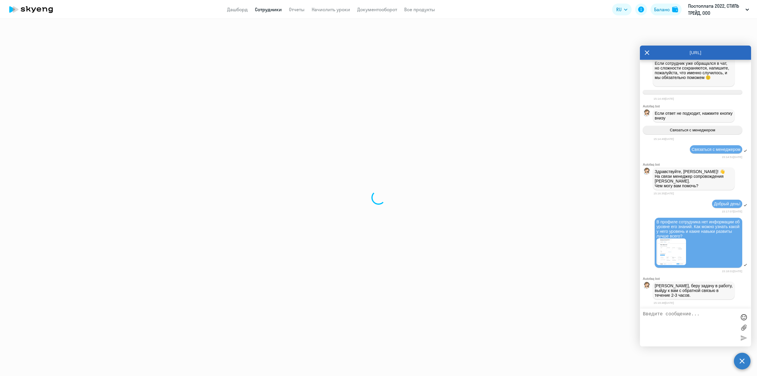
select select "30"
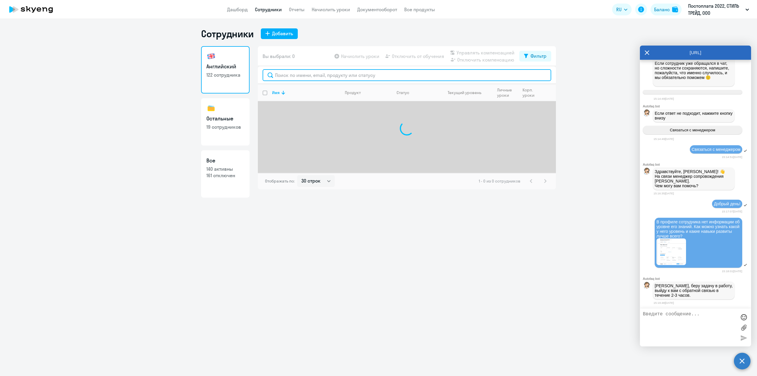
click at [329, 79] on input "text" at bounding box center [406, 75] width 288 height 12
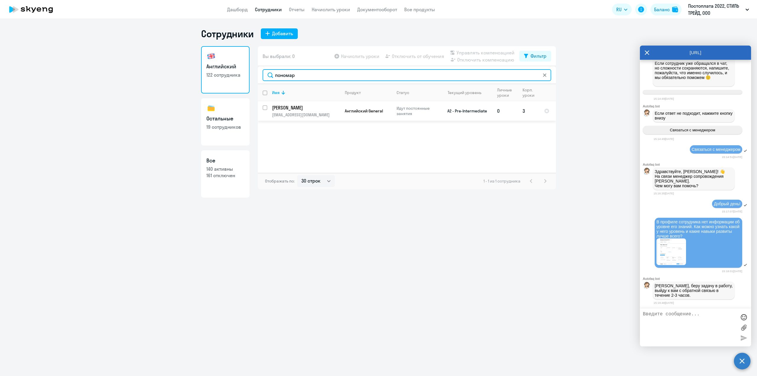
type input "пономар"
click at [322, 115] on p "[EMAIL_ADDRESS][DOMAIN_NAME]" at bounding box center [306, 114] width 68 height 5
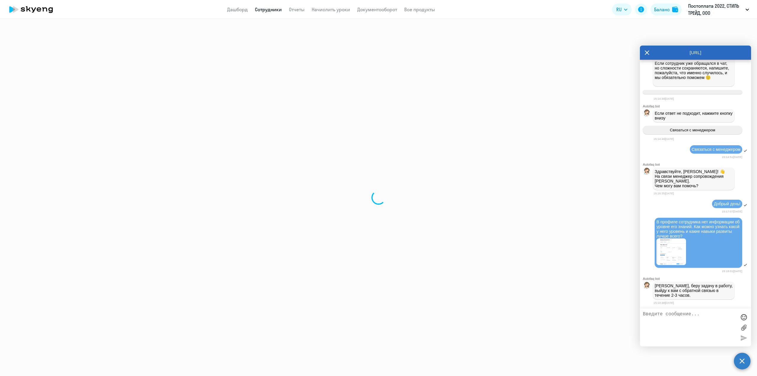
select select "english"
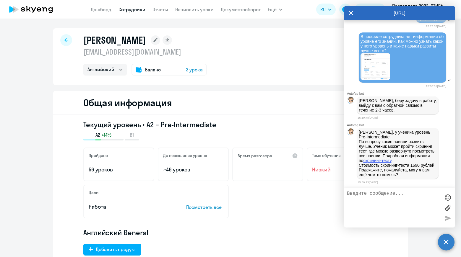
scroll to position [61159, 0]
drag, startPoint x: 369, startPoint y: 127, endPoint x: 386, endPoint y: 131, distance: 17.4
click at [386, 131] on p "[PERSON_NAME], у ученика уровень Pre-Intermediate. По вопросу какие навыки разв…" at bounding box center [398, 153] width 78 height 47
drag, startPoint x: 359, startPoint y: 127, endPoint x: 385, endPoint y: 131, distance: 26.0
click at [385, 131] on p "[PERSON_NAME], у ученика уровень Pre-Intermediate. По вопросу какие навыки разв…" at bounding box center [398, 153] width 78 height 47
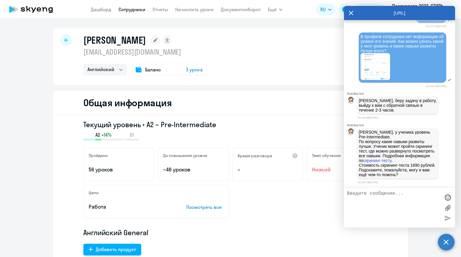
copy p "[PERSON_NAME], у ученика уровень Pre-Intermediate."
click at [132, 9] on link "Сотрудники" at bounding box center [132, 10] width 27 height 6
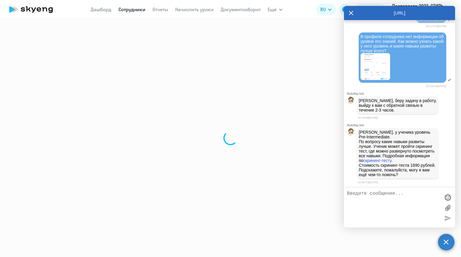
select select "30"
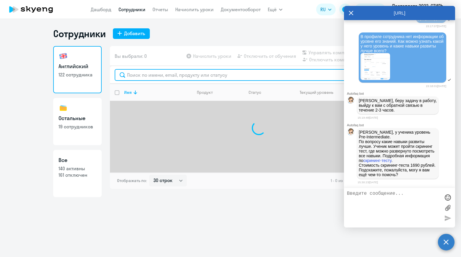
click at [174, 76] on input "text" at bounding box center [259, 75] width 288 height 12
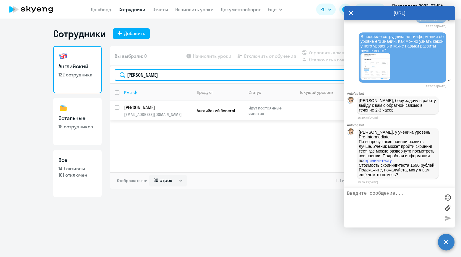
type input "[PERSON_NAME]"
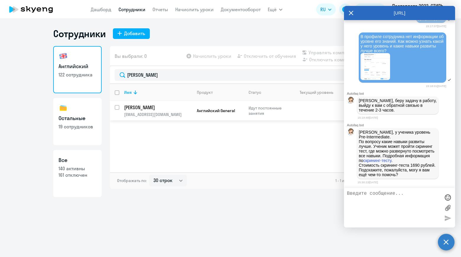
click at [174, 107] on p "[PERSON_NAME]" at bounding box center [157, 107] width 67 height 7
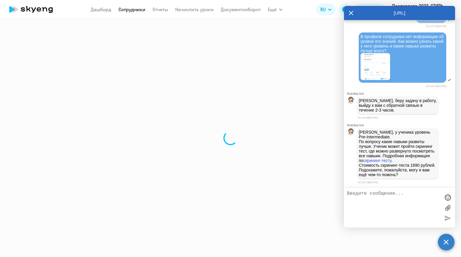
select select "english"
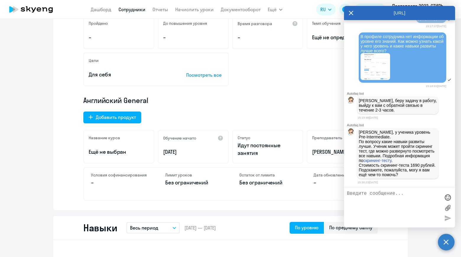
scroll to position [148, 0]
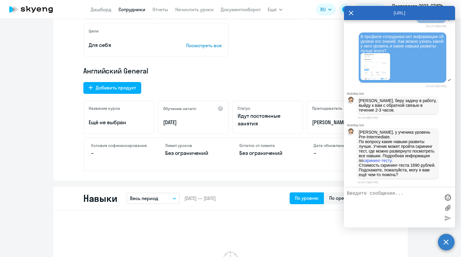
drag, startPoint x: 359, startPoint y: 127, endPoint x: 388, endPoint y: 131, distance: 29.9
click at [388, 131] on p "[PERSON_NAME], у ученика уровень Pre-Intermediate. По вопросу какие навыки разв…" at bounding box center [398, 153] width 78 height 47
copy p "[PERSON_NAME], у ученика уровень Pre-Intermediate."
drag, startPoint x: 350, startPoint y: 14, endPoint x: 101, endPoint y: 11, distance: 249.5
click at [350, 14] on icon at bounding box center [351, 13] width 5 height 14
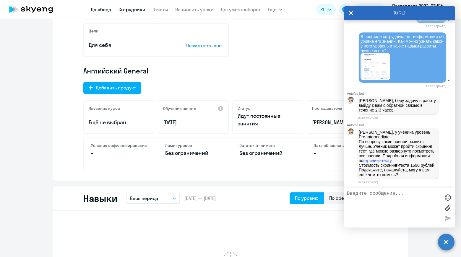
click at [353, 13] on app-header-actions "RU Баланс Постоплата 2022, СТИЛЬ ТРЕЙД, ООО" at bounding box center [386, 9] width 140 height 14
click at [352, 14] on app-header-actions "RU Баланс Постоплата 2022, СТИЛЬ ТРЕЙД, ООО" at bounding box center [386, 9] width 140 height 14
click at [100, 11] on link "Дашборд" at bounding box center [101, 10] width 21 height 6
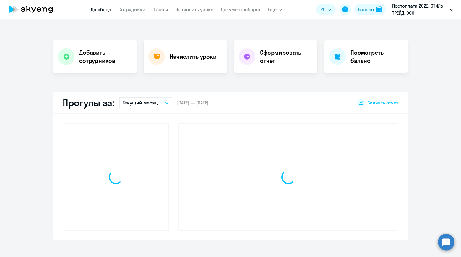
scroll to position [100, 0]
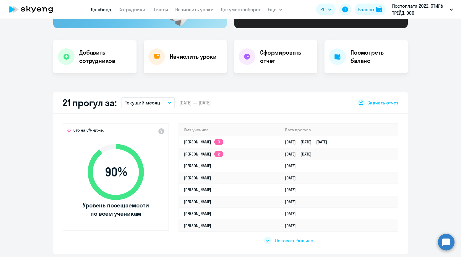
select select "30"
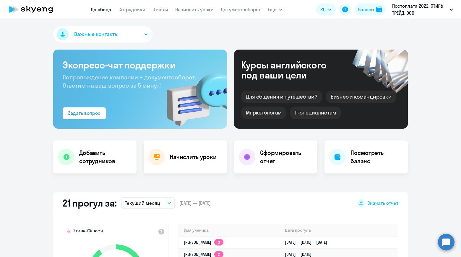
drag, startPoint x: 134, startPoint y: 11, endPoint x: 181, endPoint y: 16, distance: 47.6
click at [134, 11] on link "Сотрудники" at bounding box center [132, 10] width 27 height 6
select select "30"
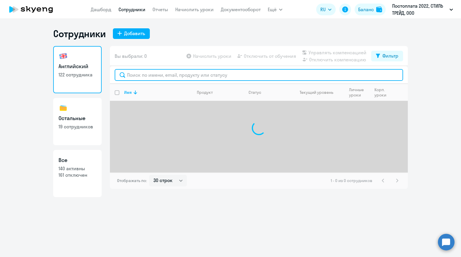
click at [170, 75] on input "text" at bounding box center [259, 75] width 288 height 12
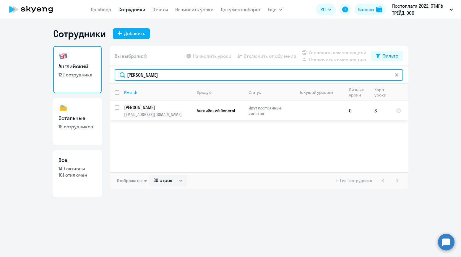
type input "[PERSON_NAME]"
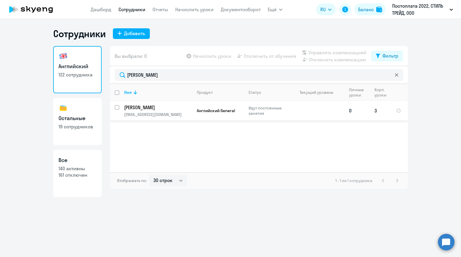
click at [151, 108] on p "[PERSON_NAME]" at bounding box center [157, 107] width 67 height 7
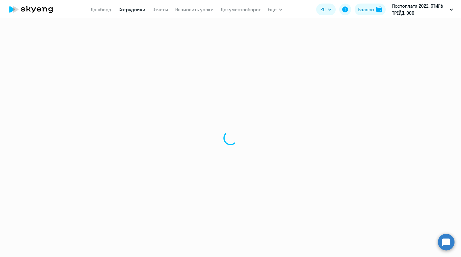
select select "english"
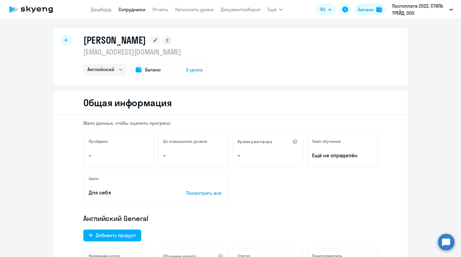
click at [196, 71] on span "3 урока" at bounding box center [194, 69] width 17 height 7
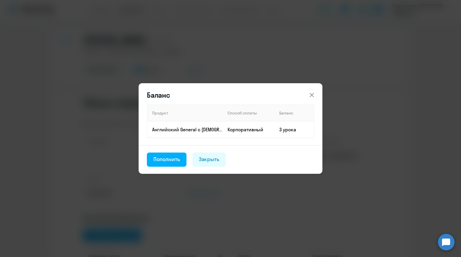
click at [311, 95] on icon at bounding box center [311, 95] width 7 height 7
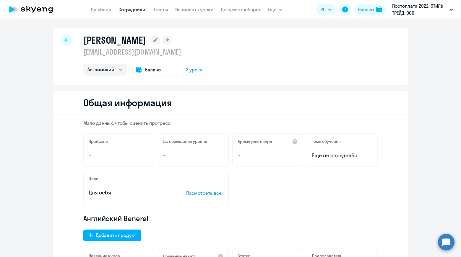
click at [442, 241] on circle at bounding box center [446, 242] width 17 height 17
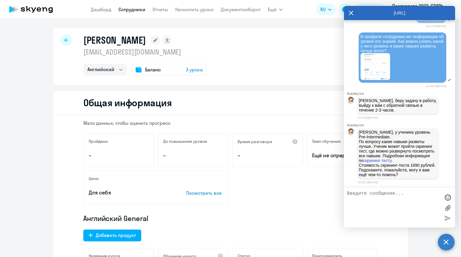
scroll to position [61216, 0]
click at [387, 195] on textarea at bounding box center [393, 208] width 93 height 34
type textarea "Да, такой же вопрос по сотруднику [PERSON_NAME]"
paste textarea
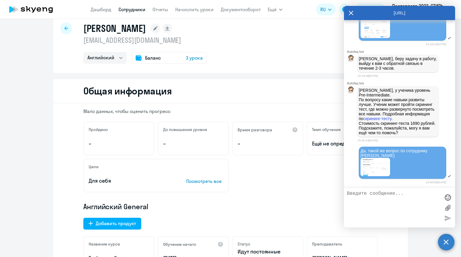
scroll to position [0, 0]
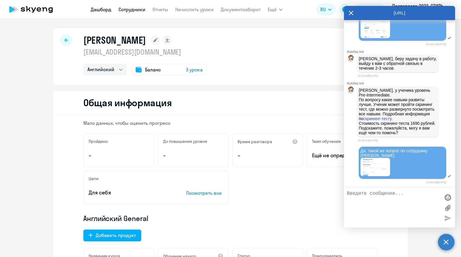
click at [104, 8] on link "Дашборд" at bounding box center [101, 10] width 21 height 6
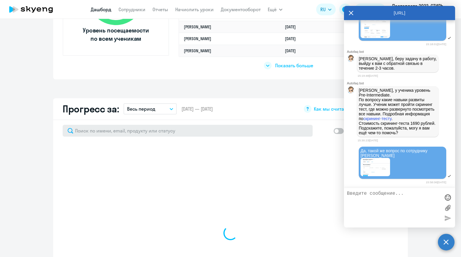
scroll to position [296, 0]
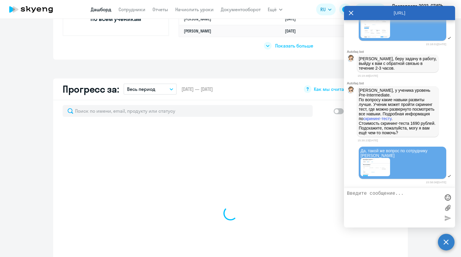
click at [350, 13] on icon at bounding box center [351, 13] width 5 height 14
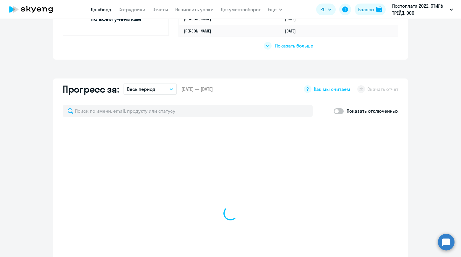
scroll to position [355, 0]
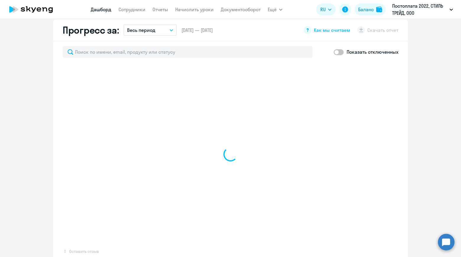
select select "30"
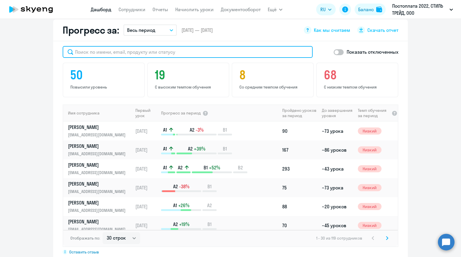
click at [132, 50] on input "text" at bounding box center [188, 52] width 250 height 12
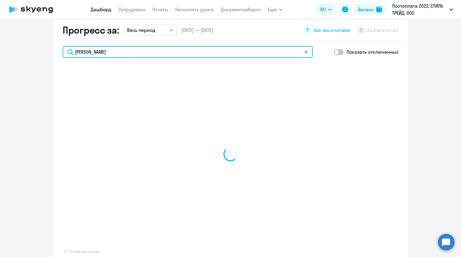
type input "[PERSON_NAME]"
select select "30"
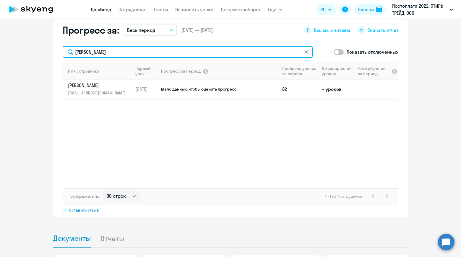
type input "[PERSON_NAME]"
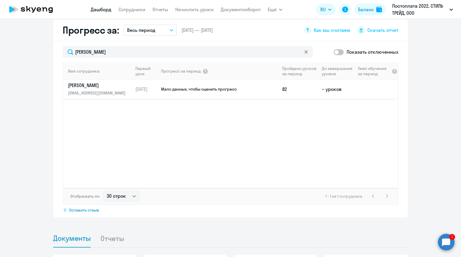
click at [90, 88] on p "[PERSON_NAME]" at bounding box center [98, 85] width 61 height 7
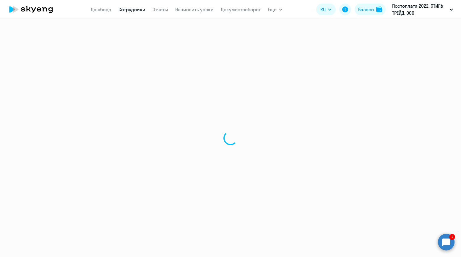
select select "english"
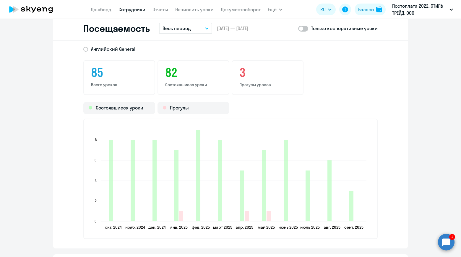
scroll to position [708, 0]
